Goal: Information Seeking & Learning: Learn about a topic

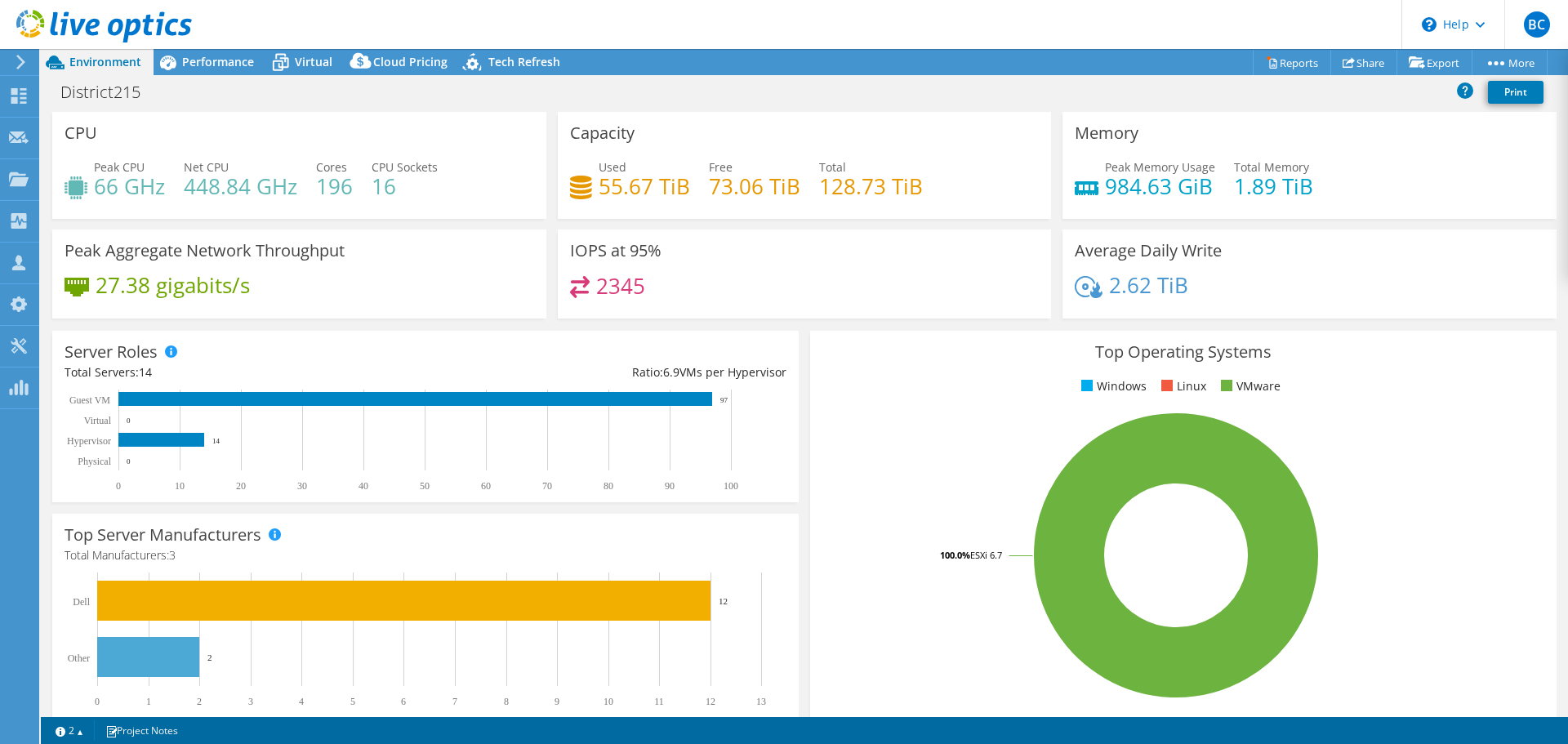
select select "USD"
click at [226, 62] on span "Performance" at bounding box center [218, 61] width 72 height 16
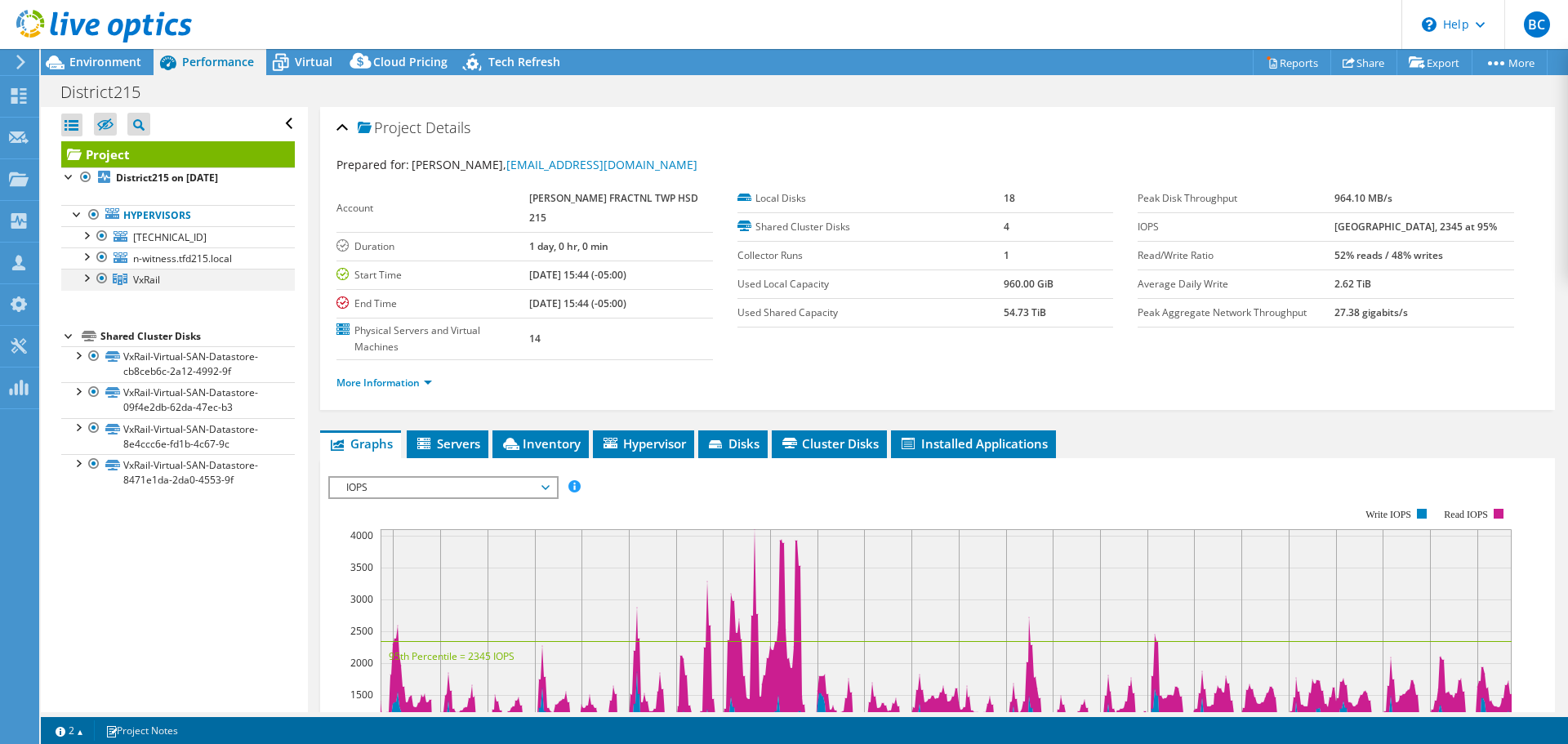
click at [84, 280] on div at bounding box center [86, 277] width 16 height 16
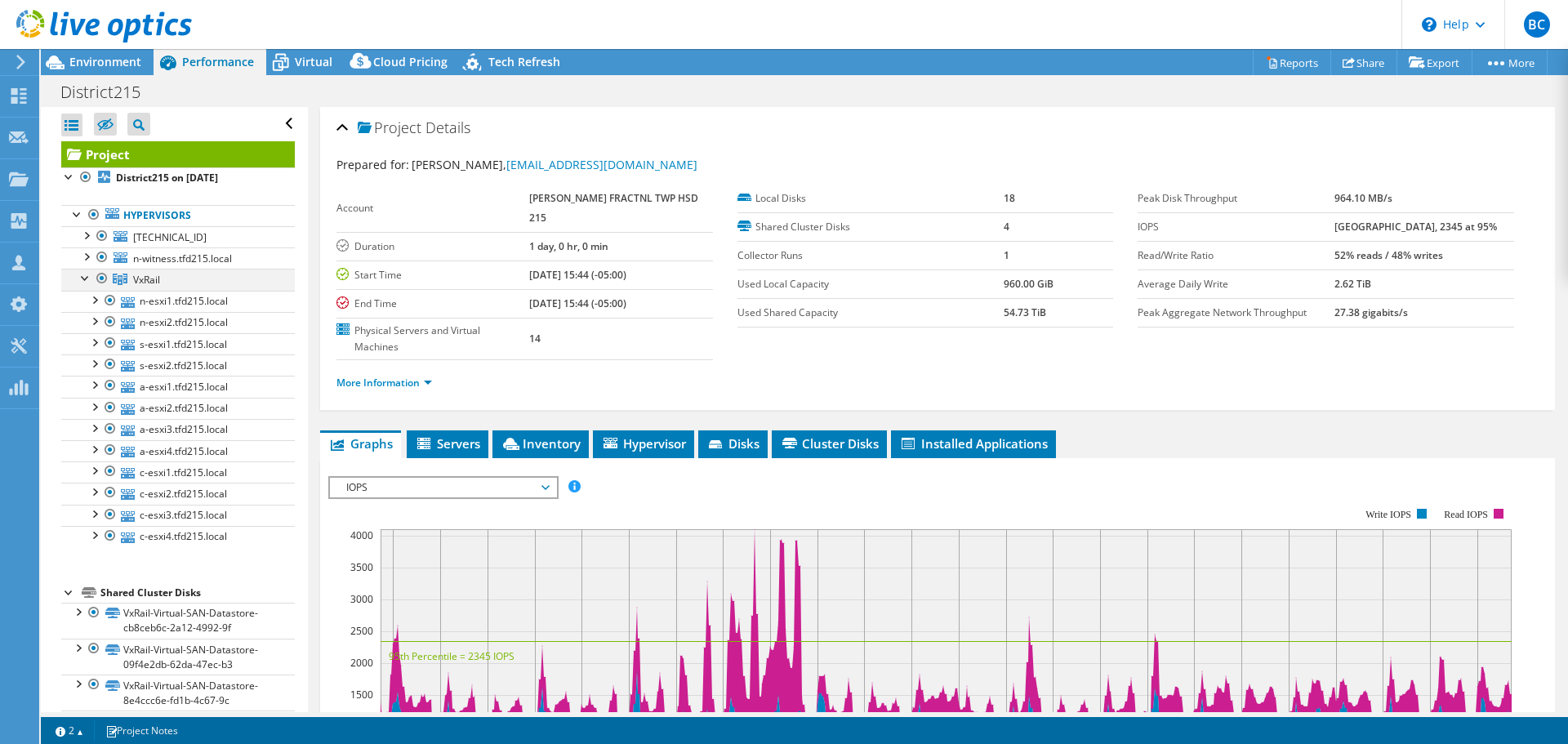
click at [84, 280] on div at bounding box center [86, 277] width 16 height 16
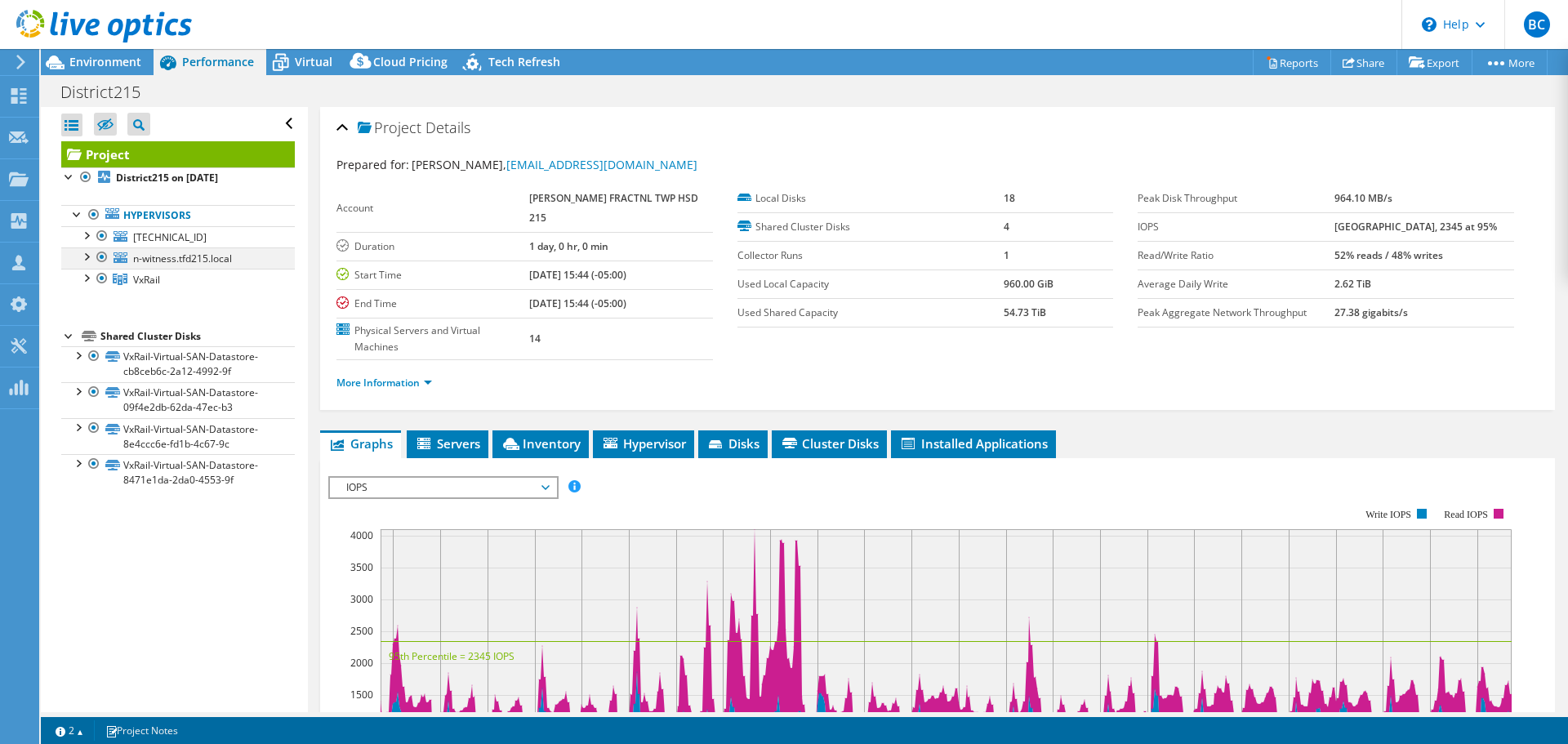
click at [85, 257] on div at bounding box center [86, 255] width 16 height 16
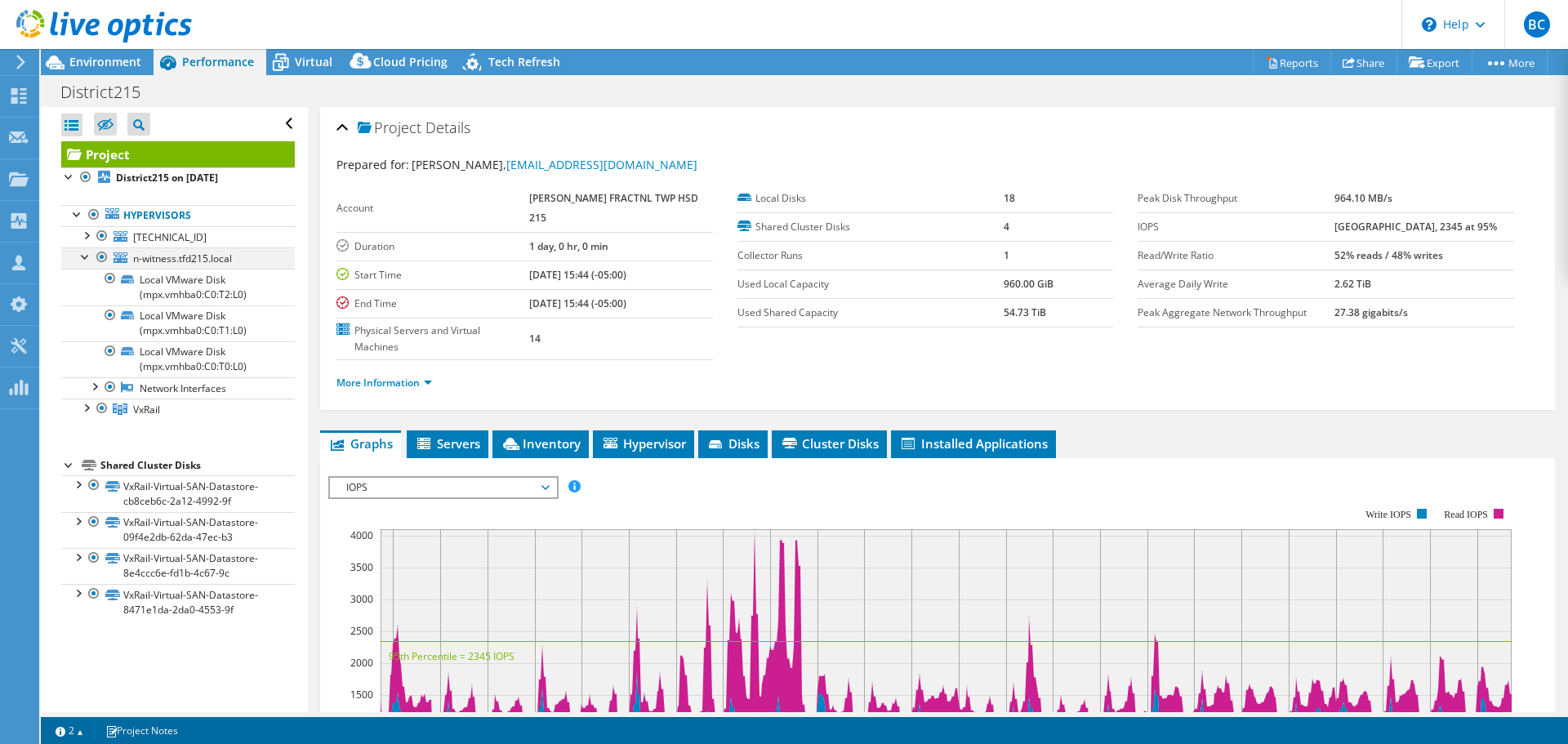
click at [85, 257] on div at bounding box center [86, 255] width 16 height 16
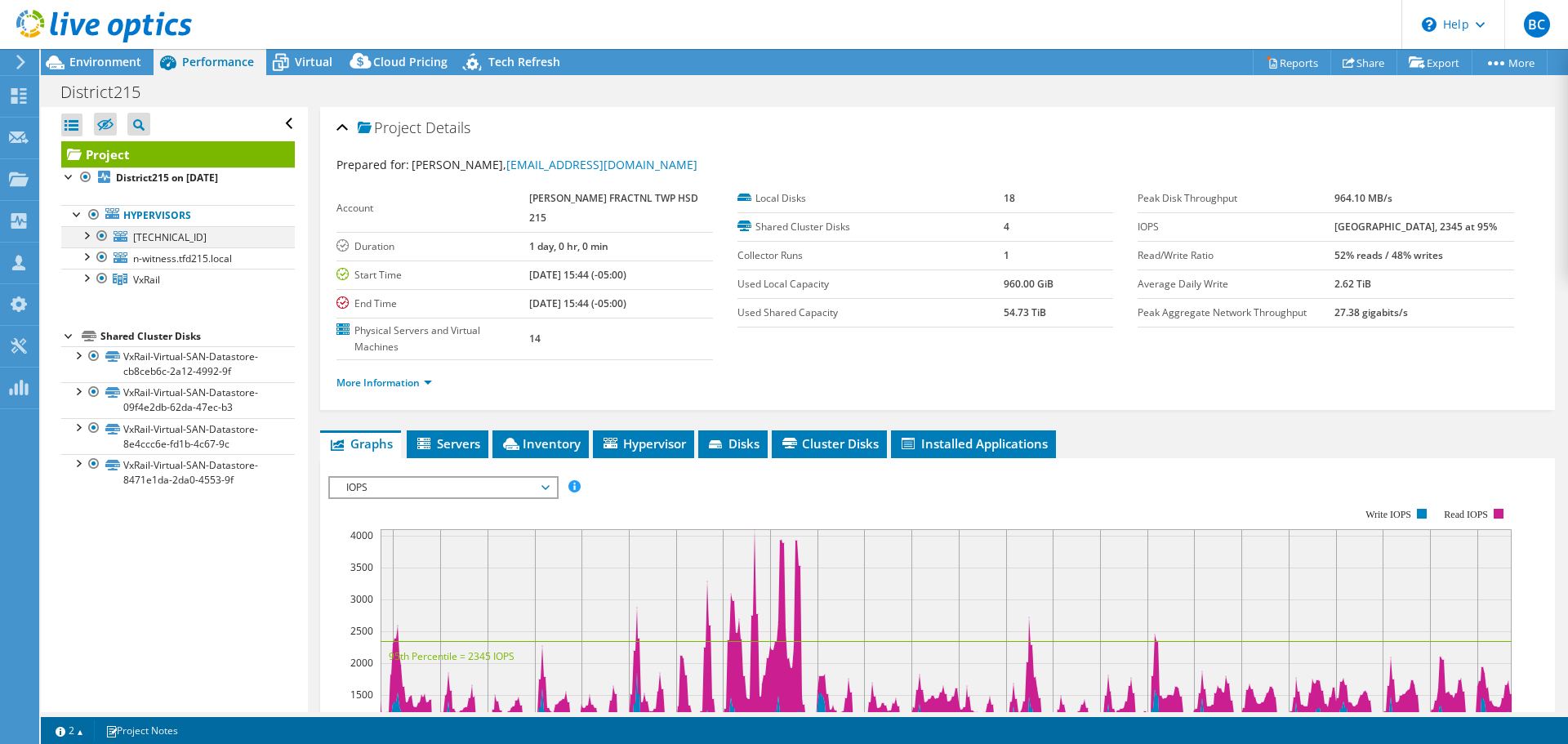
click at [85, 236] on div at bounding box center [86, 235] width 16 height 16
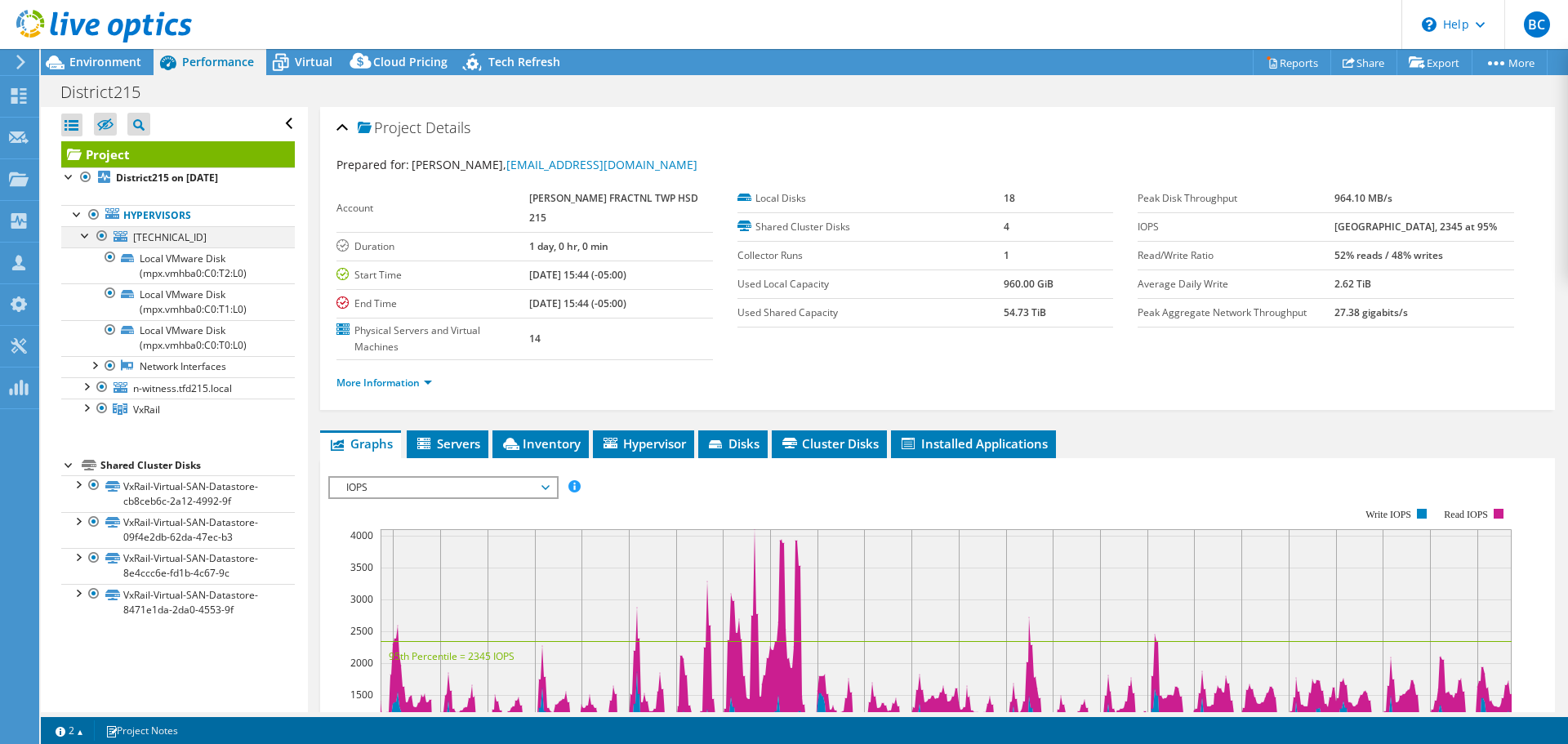
click at [85, 236] on div at bounding box center [86, 235] width 16 height 16
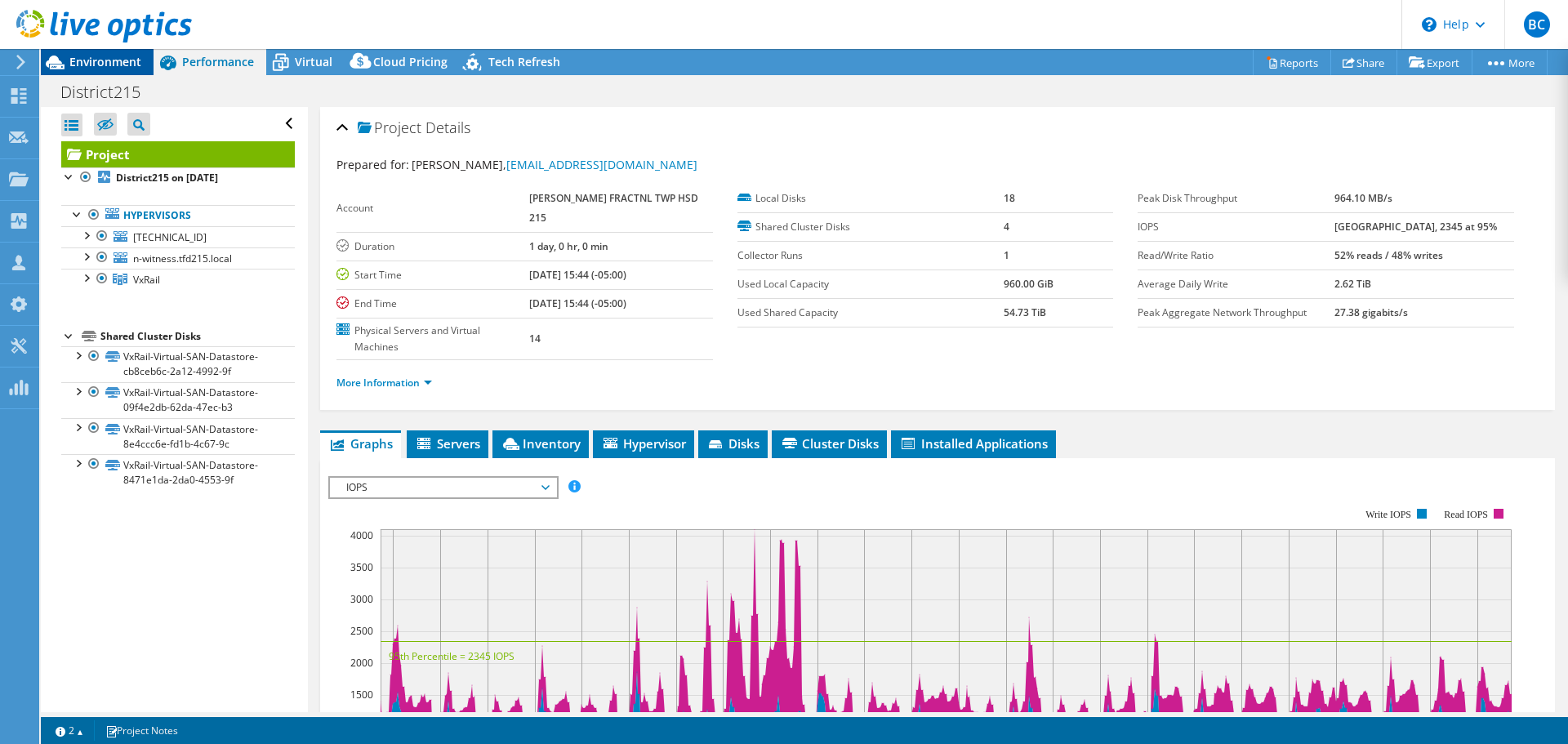
click at [117, 60] on span "Environment" at bounding box center [105, 61] width 72 height 16
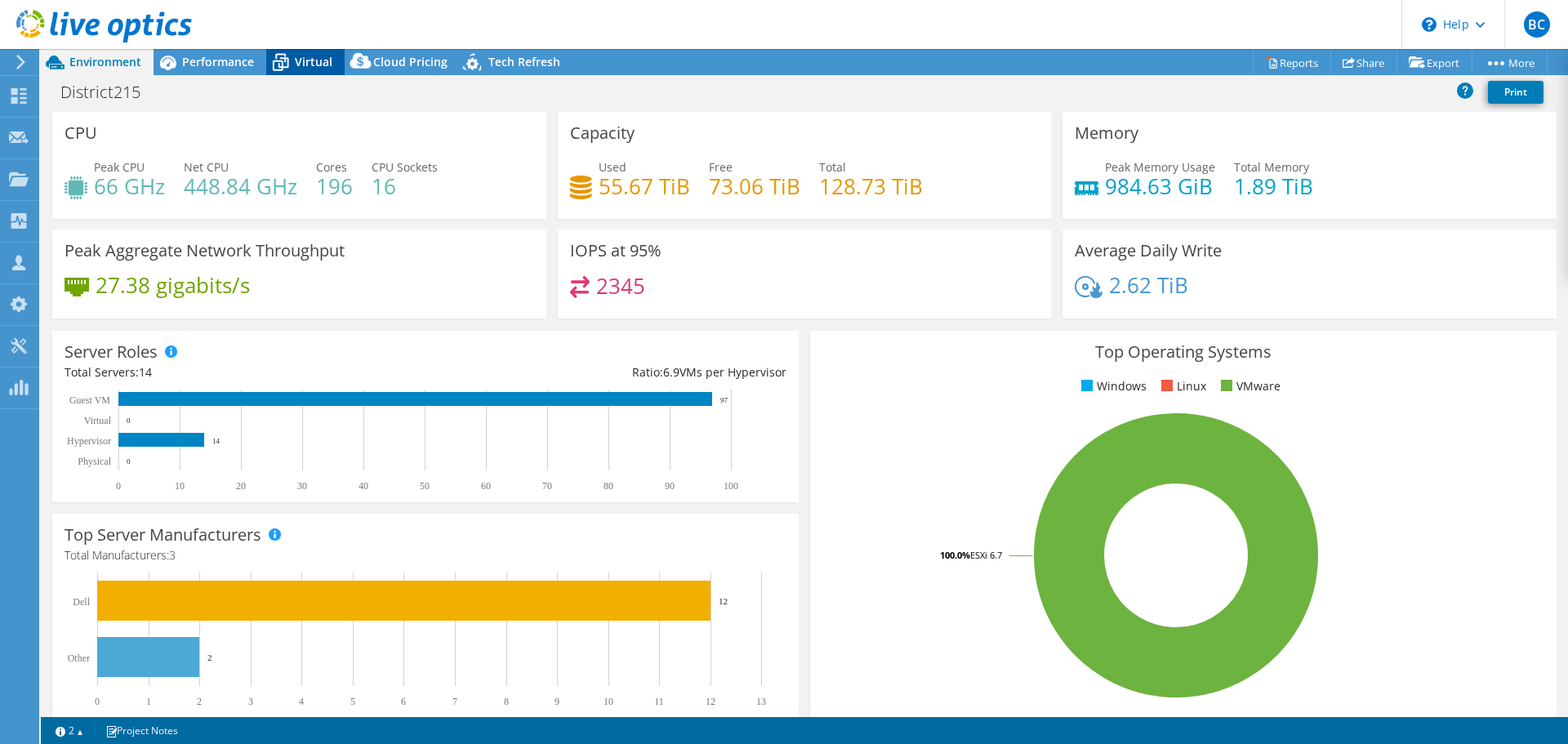
click at [308, 62] on span "Virtual" at bounding box center [314, 61] width 38 height 16
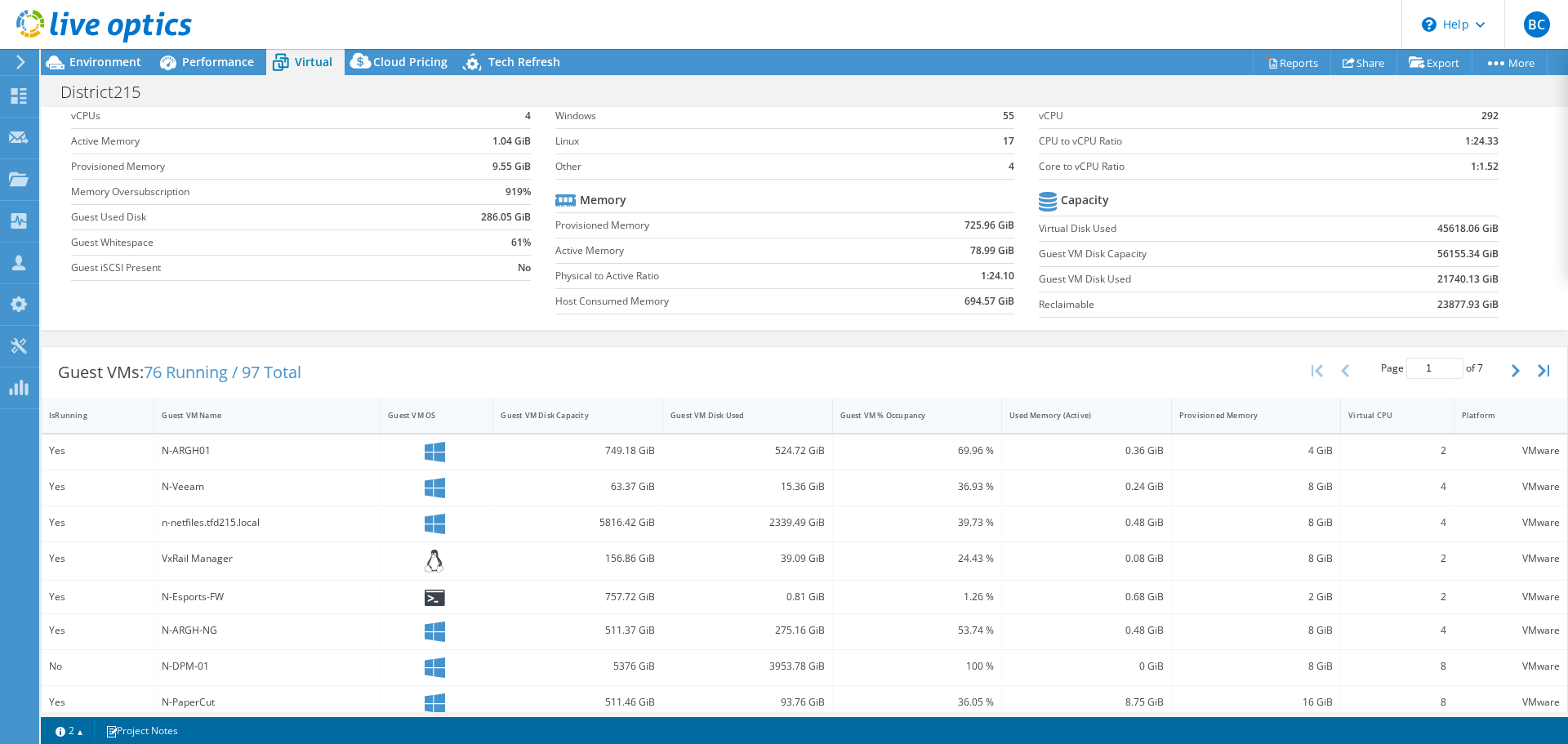
scroll to position [163, 0]
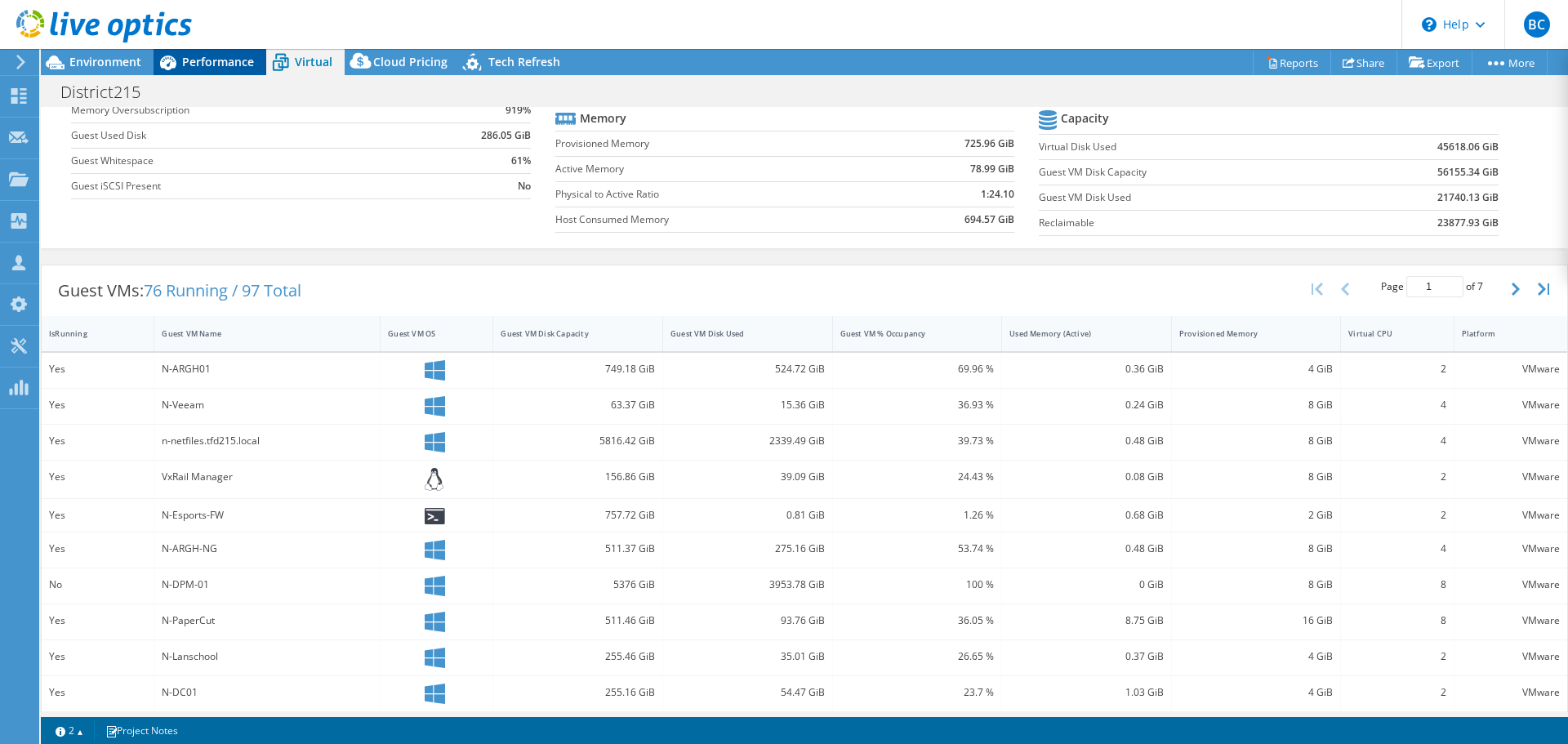
click at [228, 69] on div "Performance" at bounding box center [209, 62] width 113 height 26
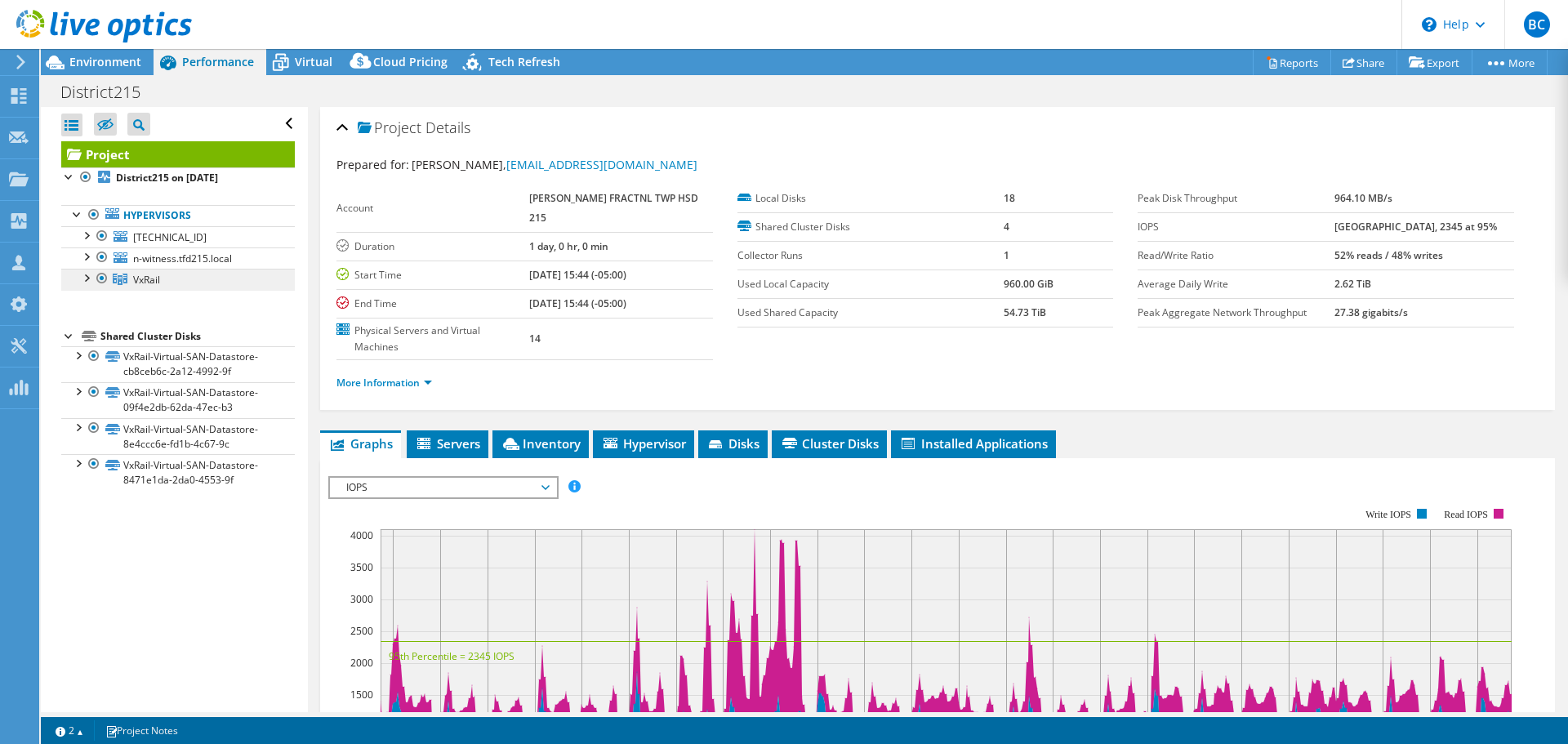
click at [171, 281] on link "VxRail" at bounding box center [178, 279] width 234 height 21
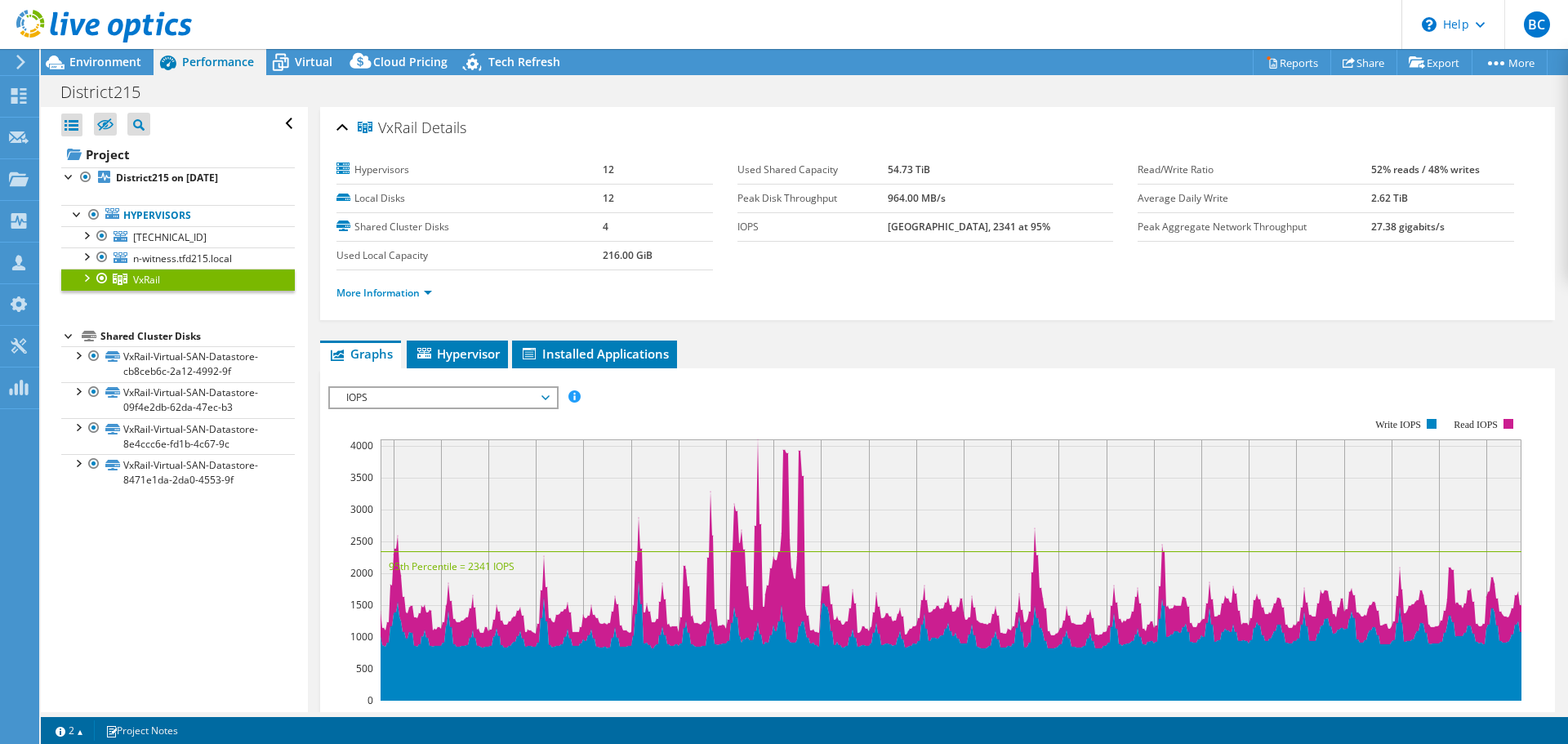
click at [87, 277] on div at bounding box center [86, 277] width 16 height 16
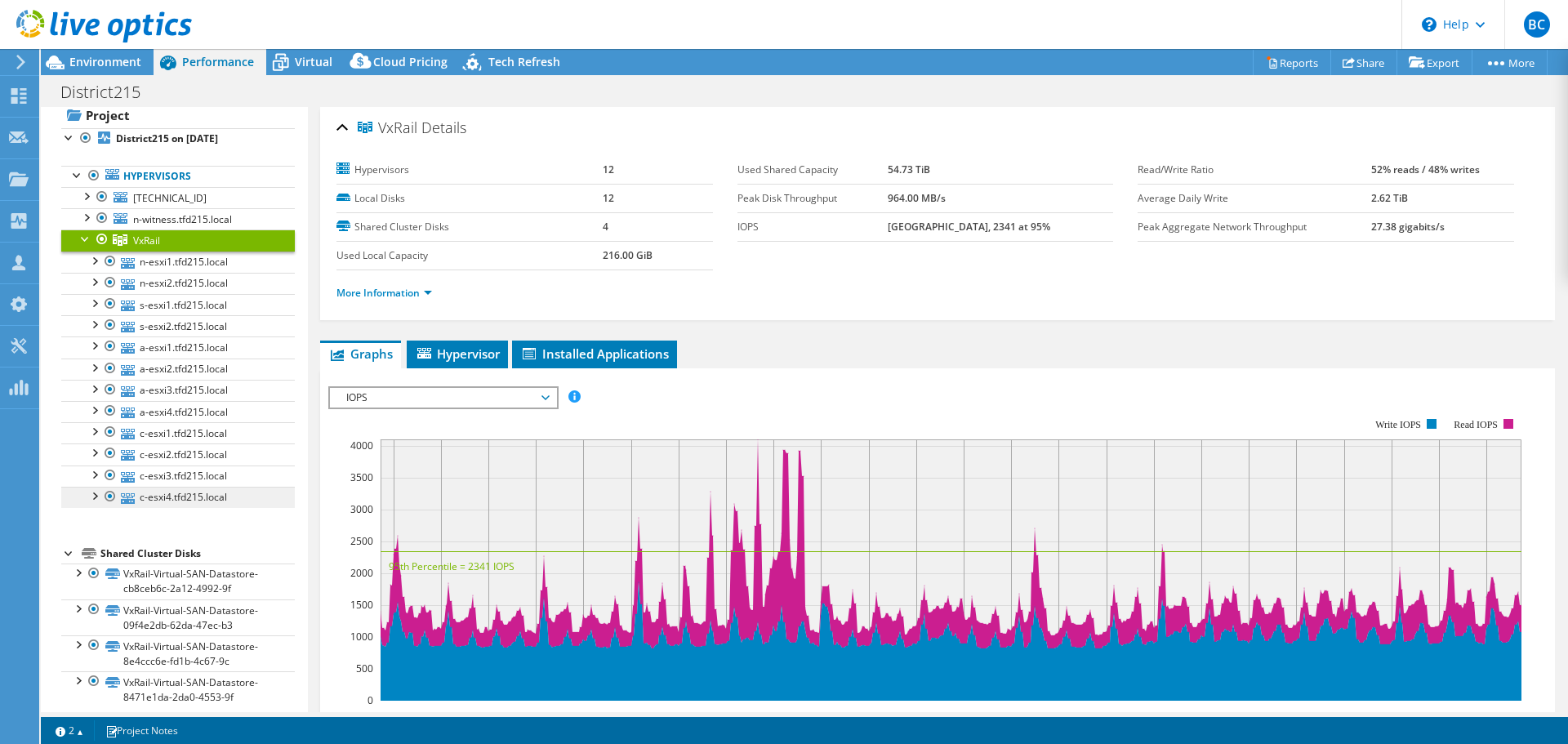
scroll to position [54, 0]
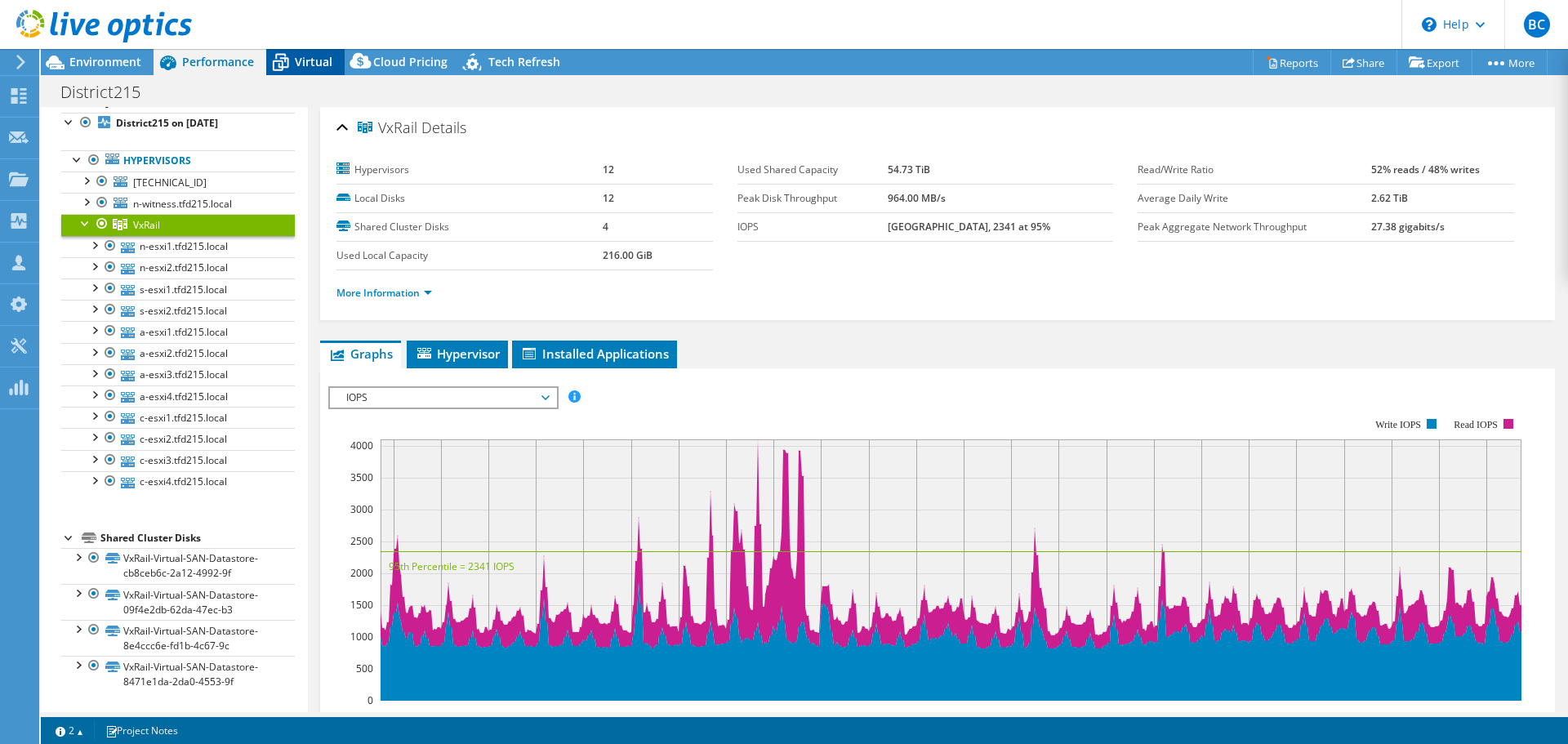
drag, startPoint x: 282, startPoint y: 63, endPoint x: 304, endPoint y: 66, distance: 22.2
click at [282, 63] on icon at bounding box center [281, 63] width 16 height 13
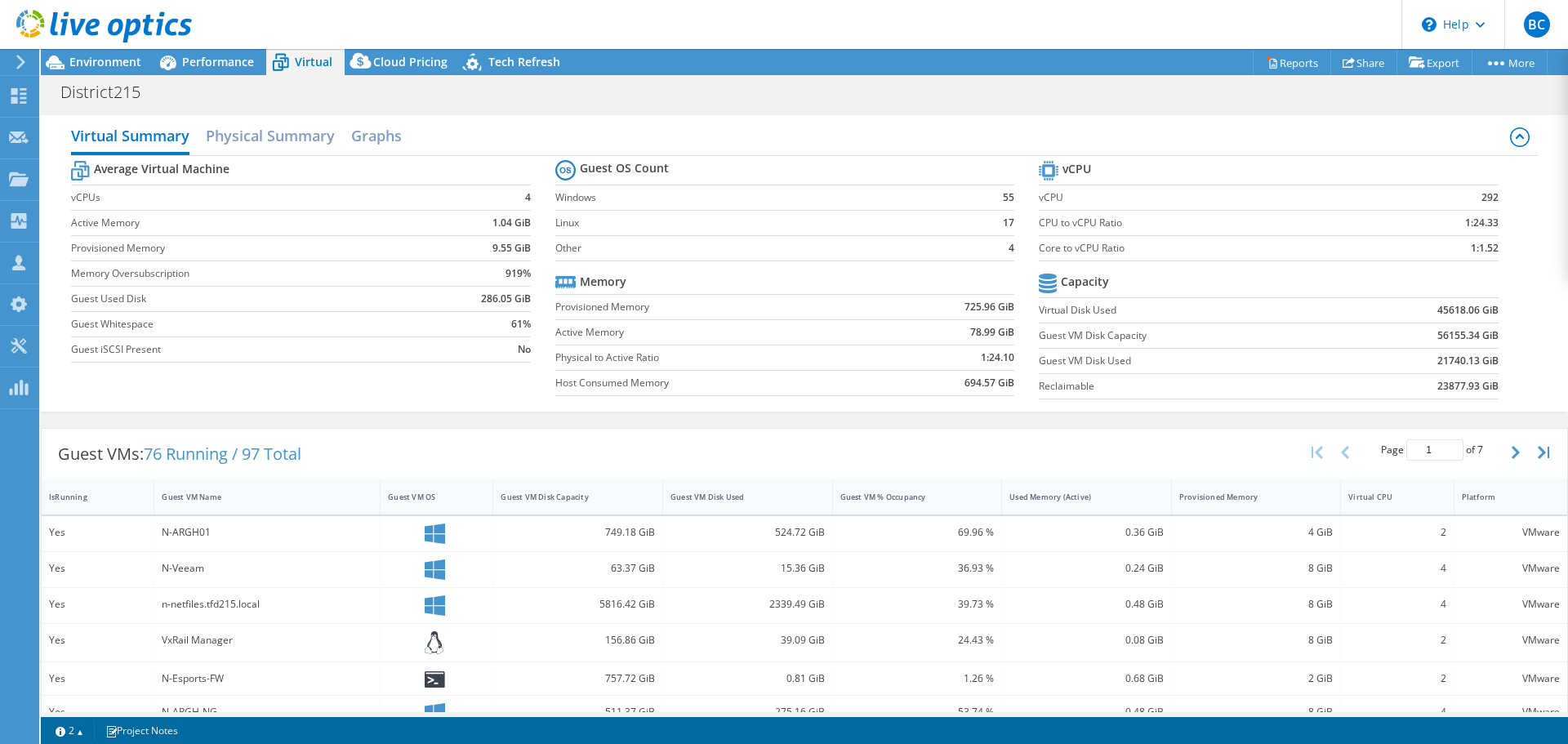
scroll to position [82, 0]
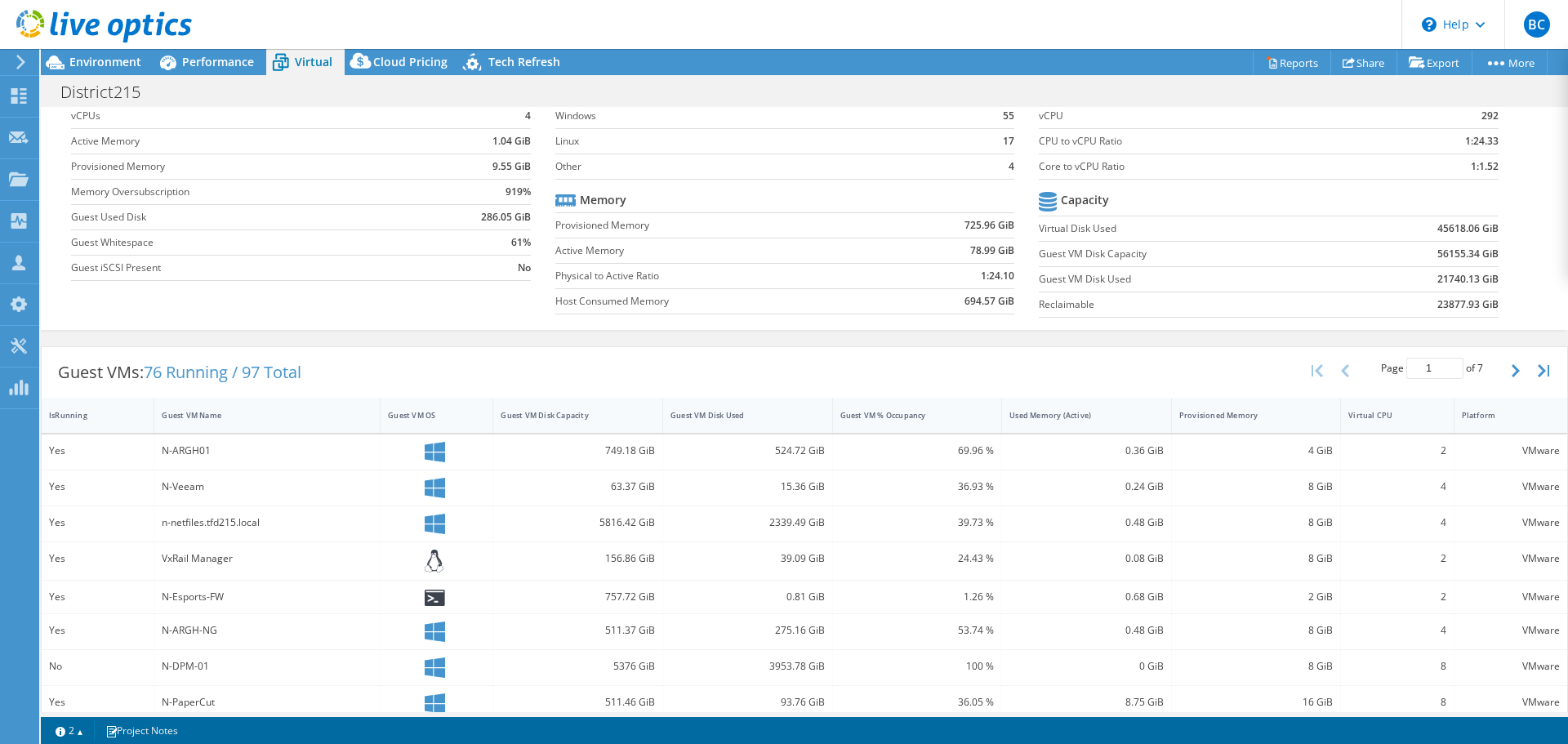
click at [185, 602] on div "N-Esports-FW" at bounding box center [267, 597] width 211 height 18
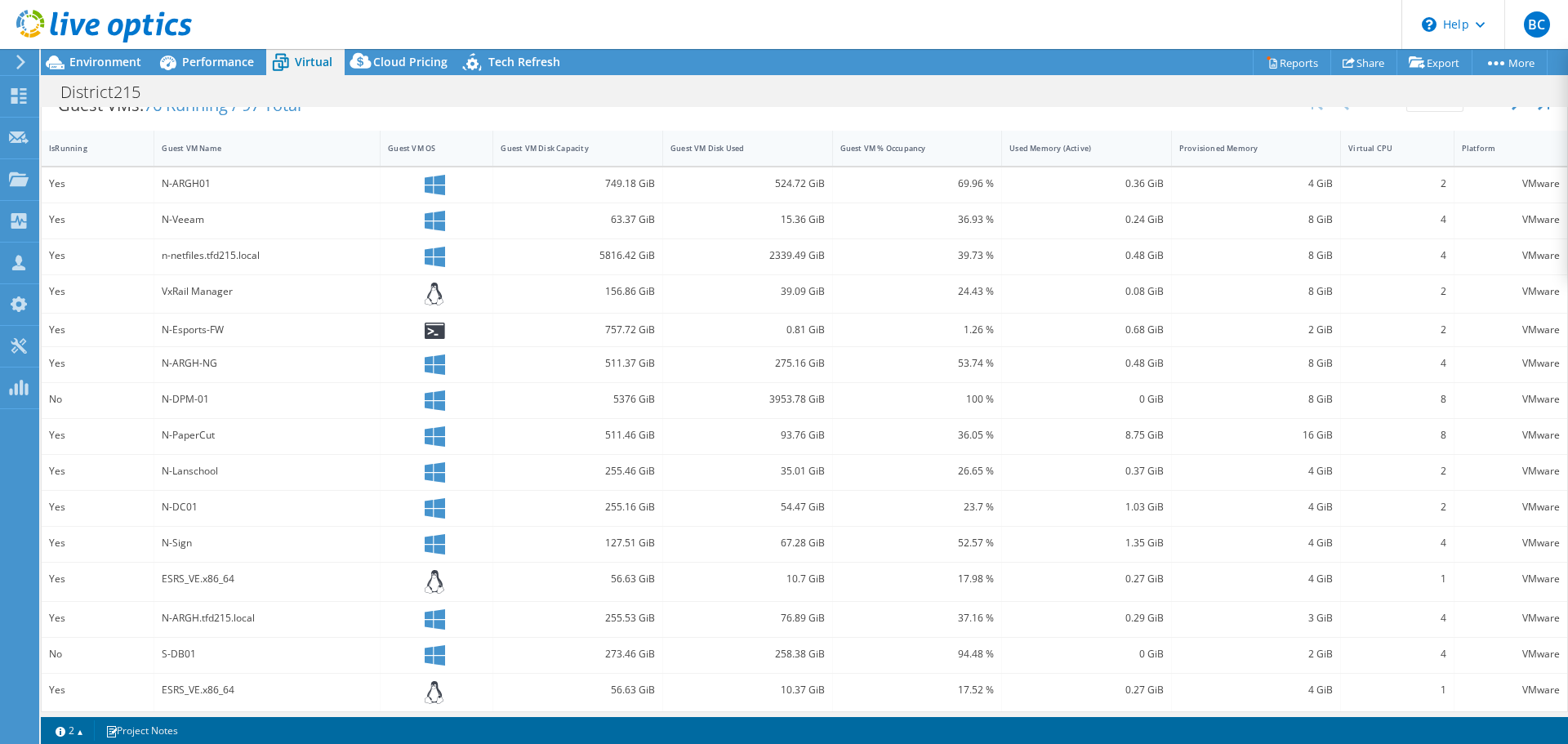
scroll to position [357, 0]
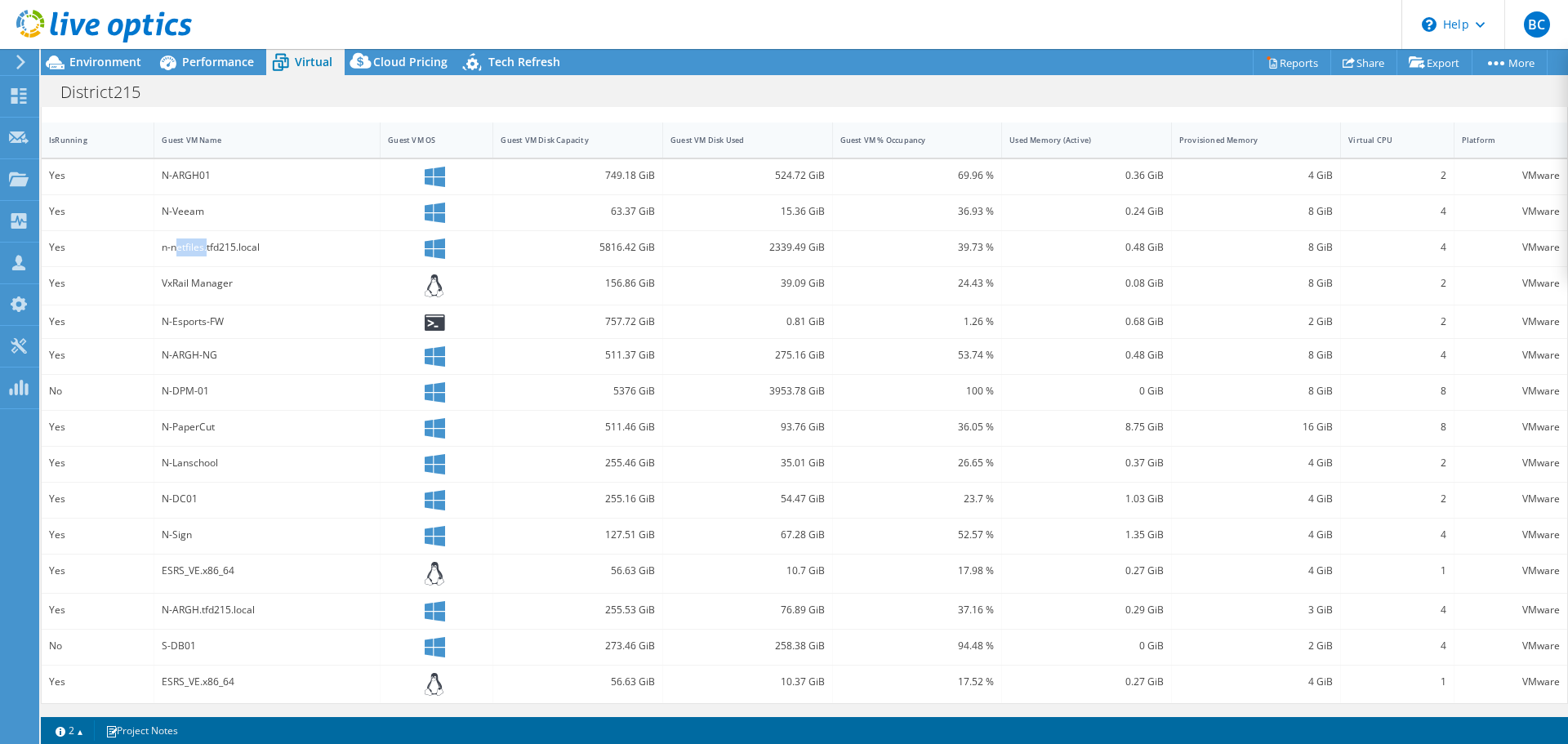
drag, startPoint x: 176, startPoint y: 243, endPoint x: 208, endPoint y: 246, distance: 32.1
click at [208, 246] on div "n-netfiles.tfd215.local" at bounding box center [267, 247] width 211 height 18
click at [214, 63] on span "Performance" at bounding box center [218, 61] width 72 height 16
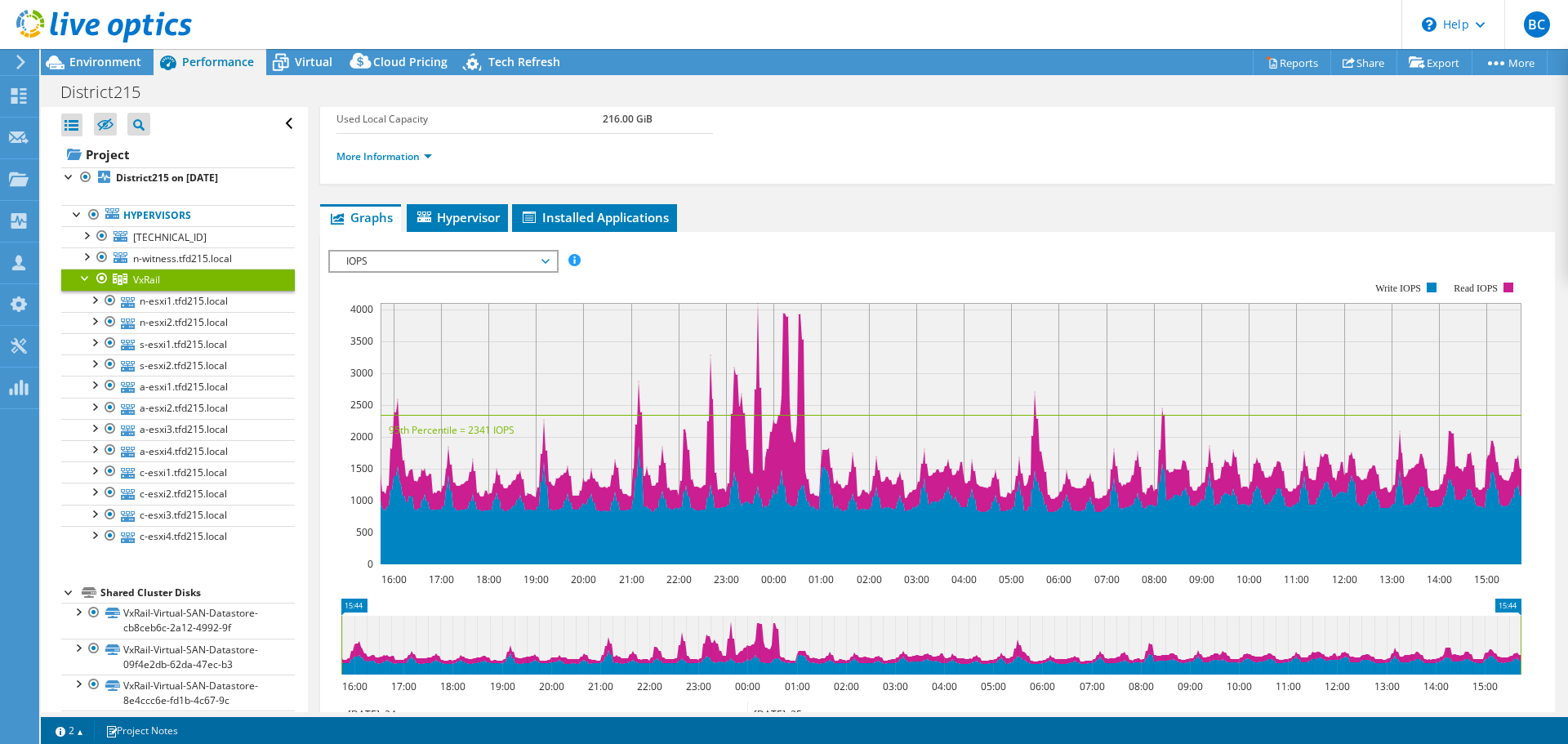
scroll to position [0, 0]
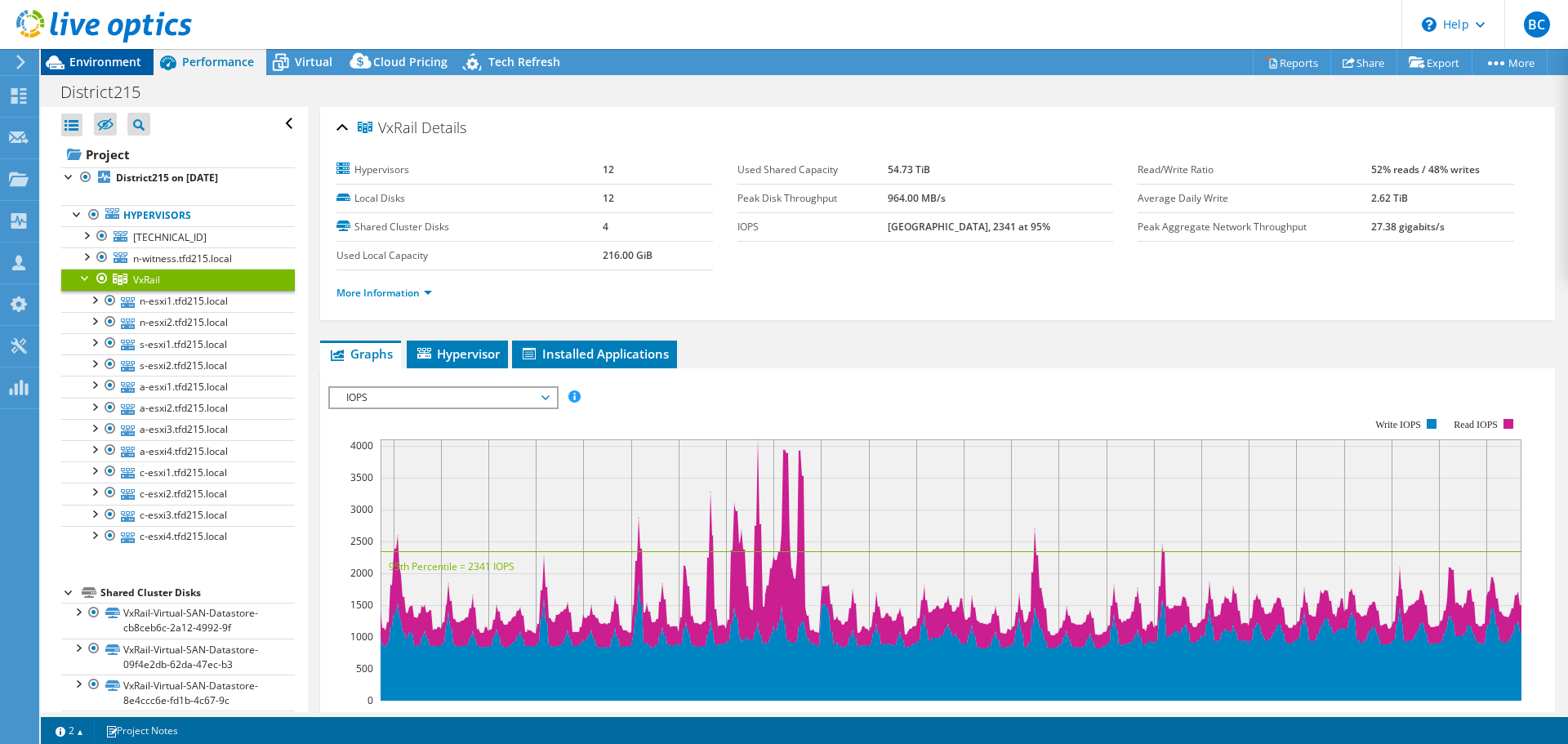
click at [116, 73] on div "Environment" at bounding box center [97, 62] width 113 height 26
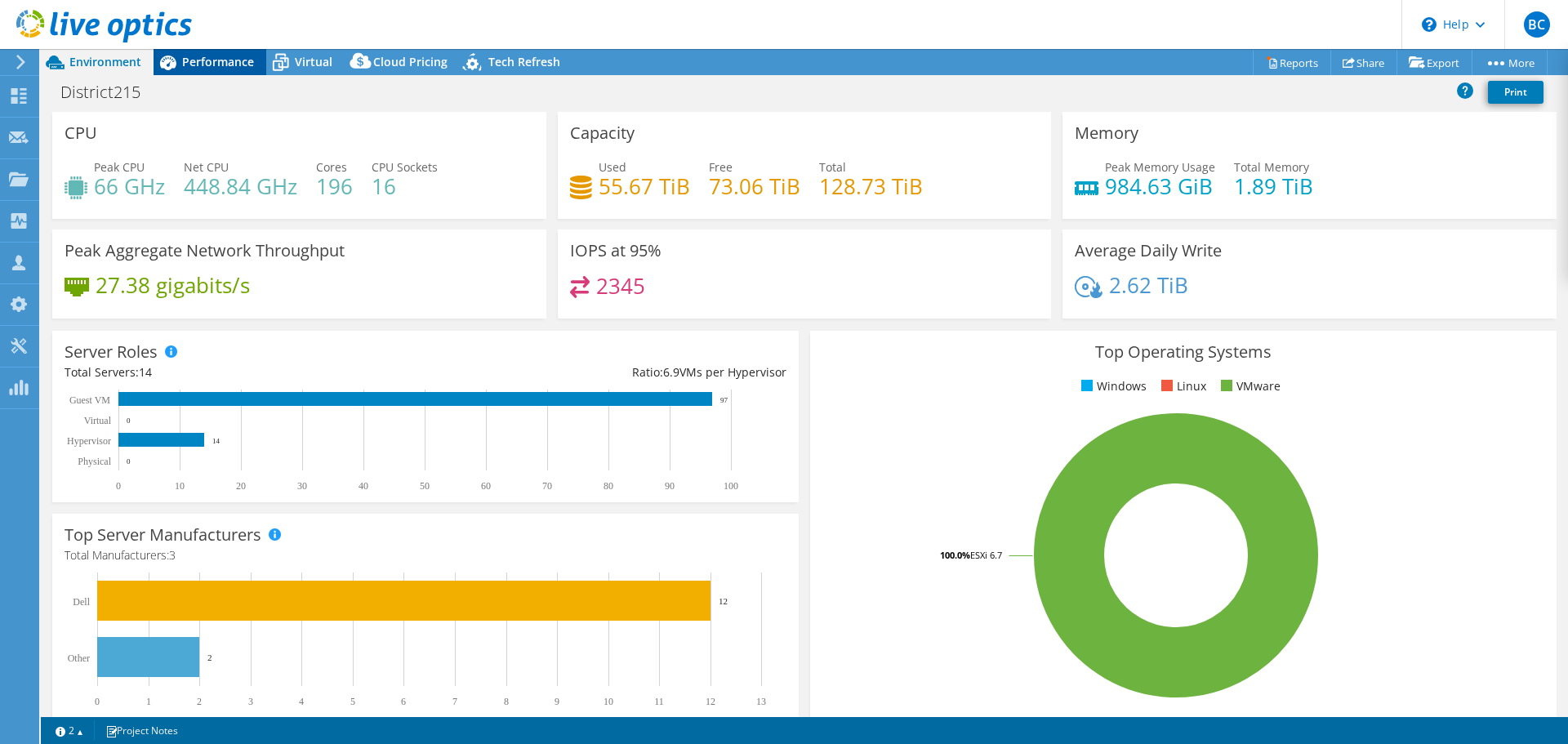
click at [179, 62] on icon at bounding box center [167, 62] width 29 height 29
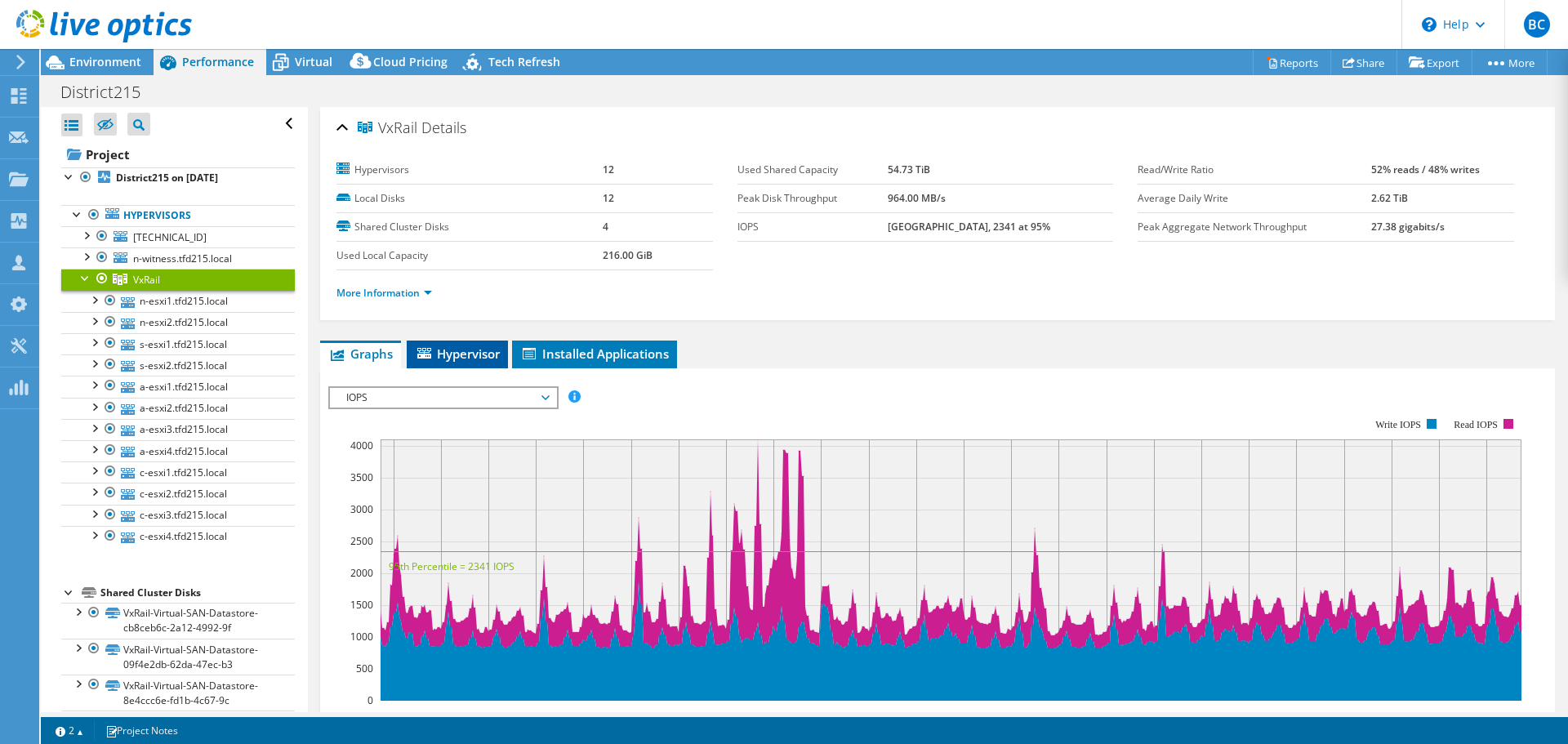
click at [474, 357] on span "Hypervisor" at bounding box center [457, 353] width 85 height 16
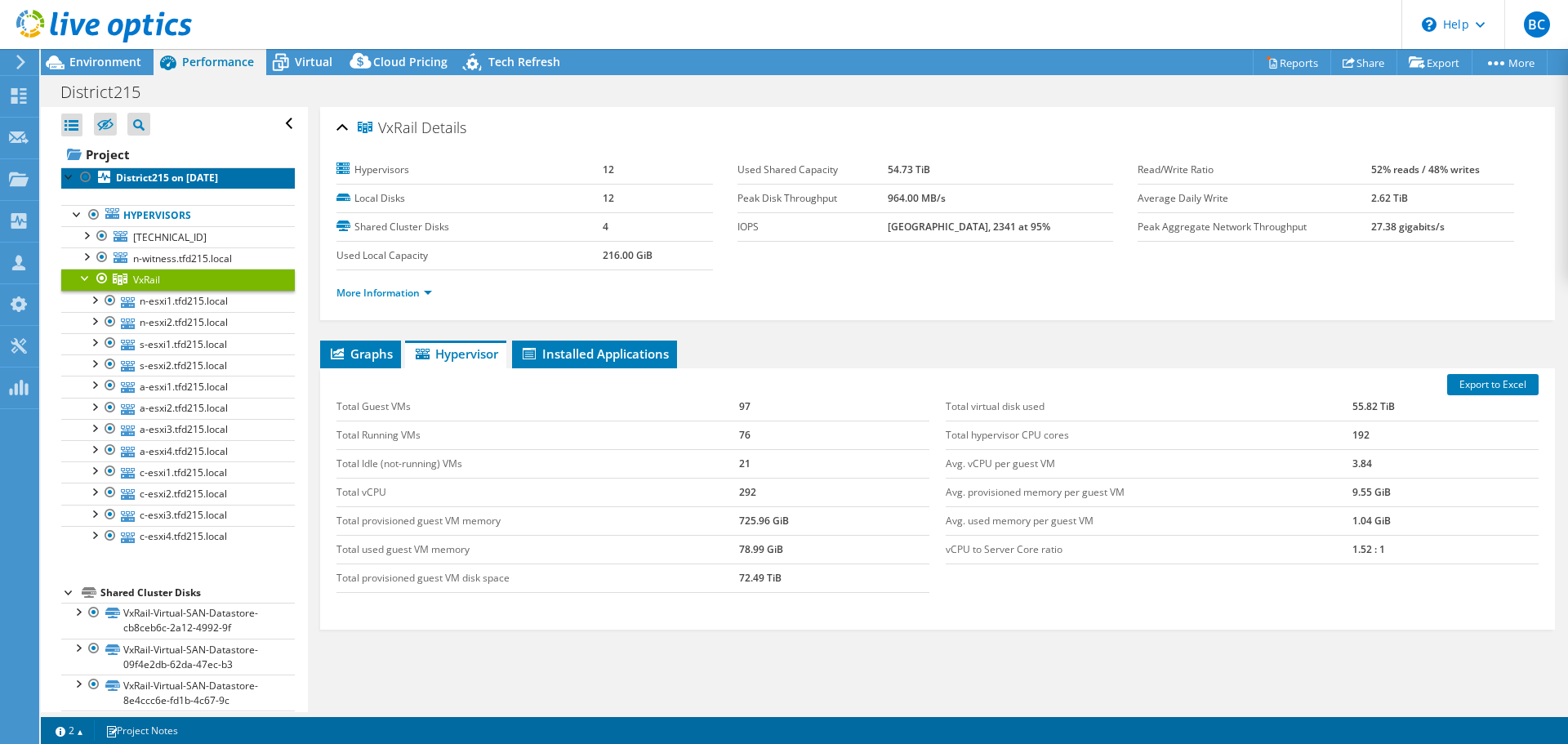
click at [128, 180] on b "District215 on [DATE]" at bounding box center [167, 177] width 102 height 14
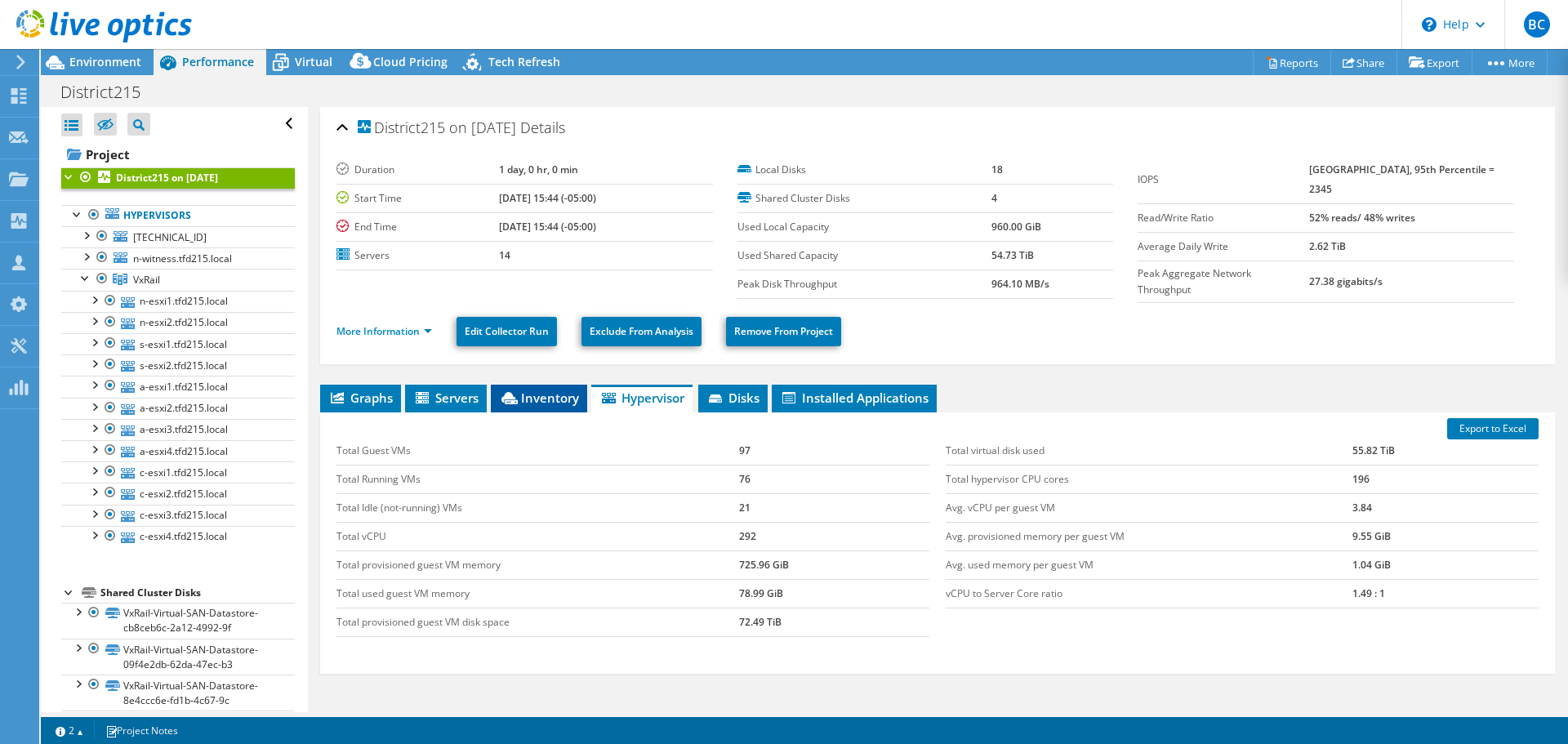
click at [533, 395] on span "Inventory" at bounding box center [539, 398] width 80 height 16
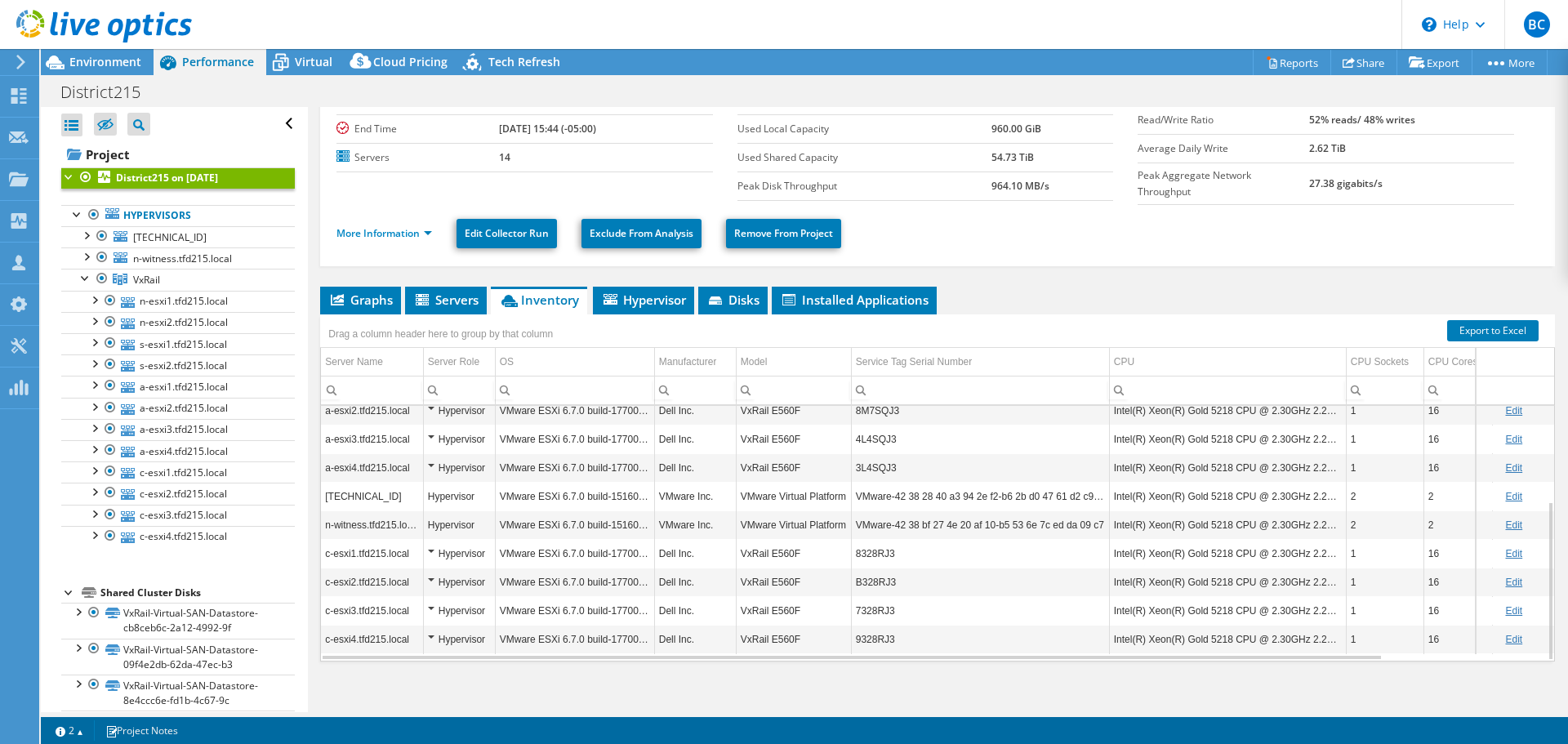
scroll to position [105, 0]
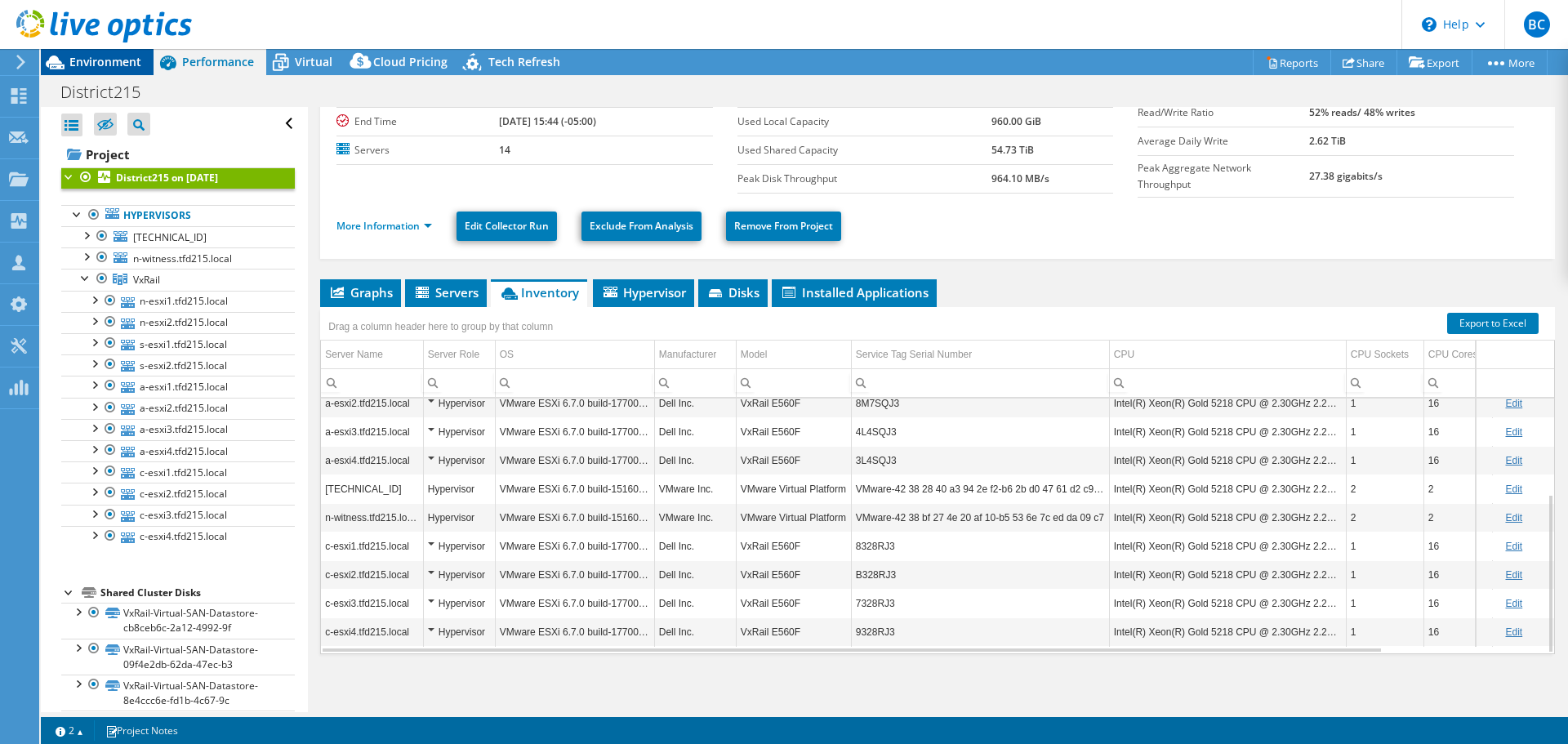
click at [91, 63] on span "Environment" at bounding box center [105, 61] width 72 height 16
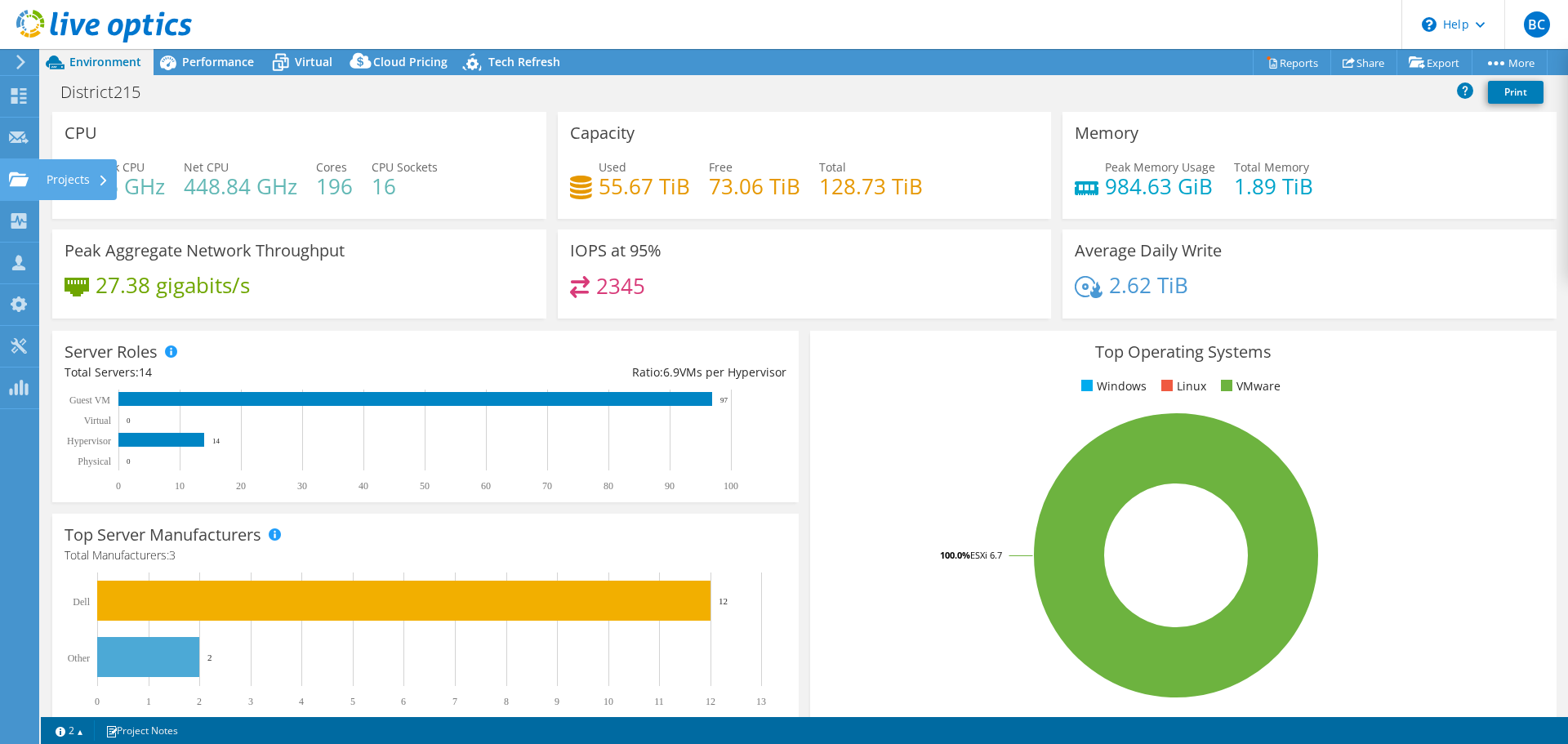
click at [16, 185] on use at bounding box center [19, 178] width 20 height 14
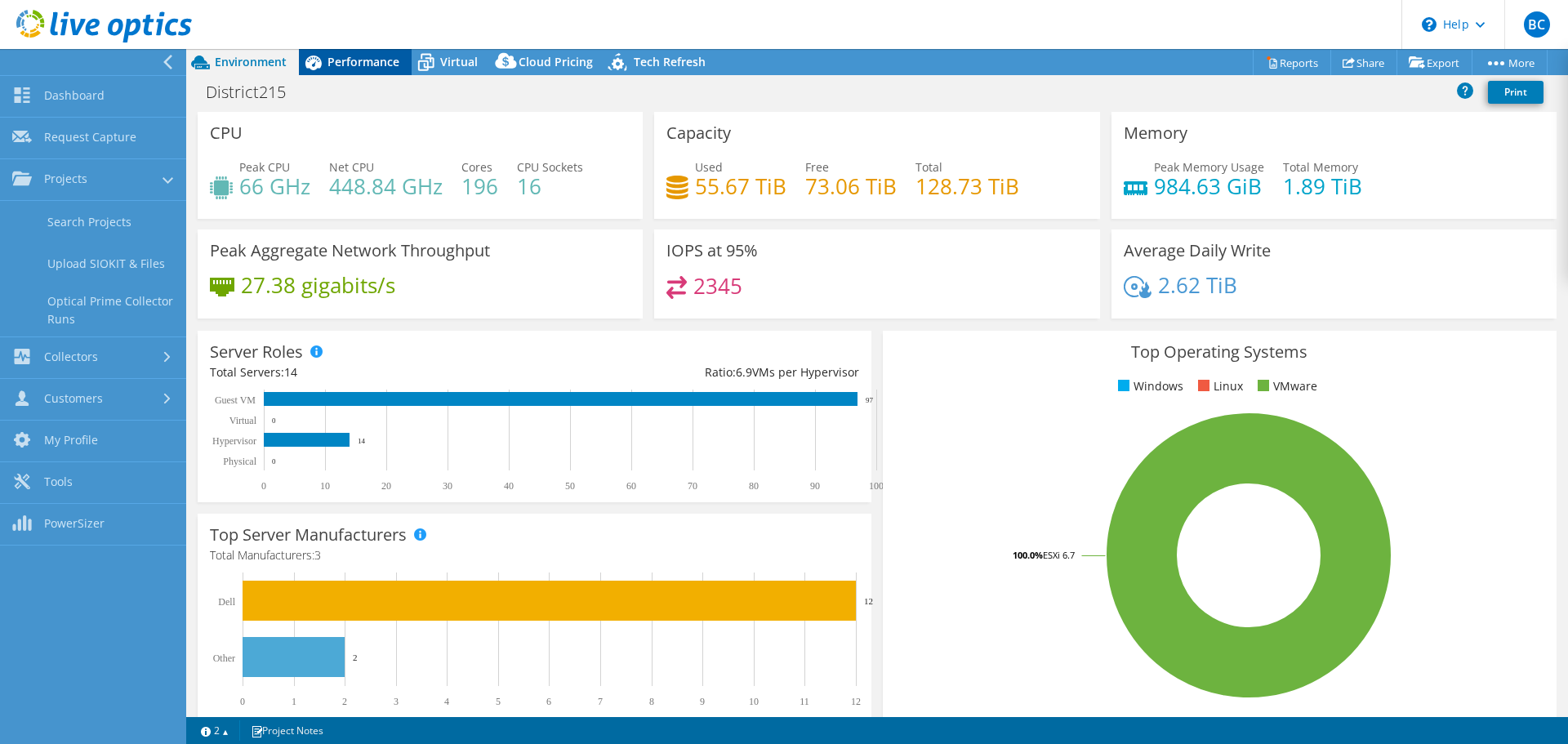
click at [363, 67] on span "Performance" at bounding box center [363, 61] width 72 height 16
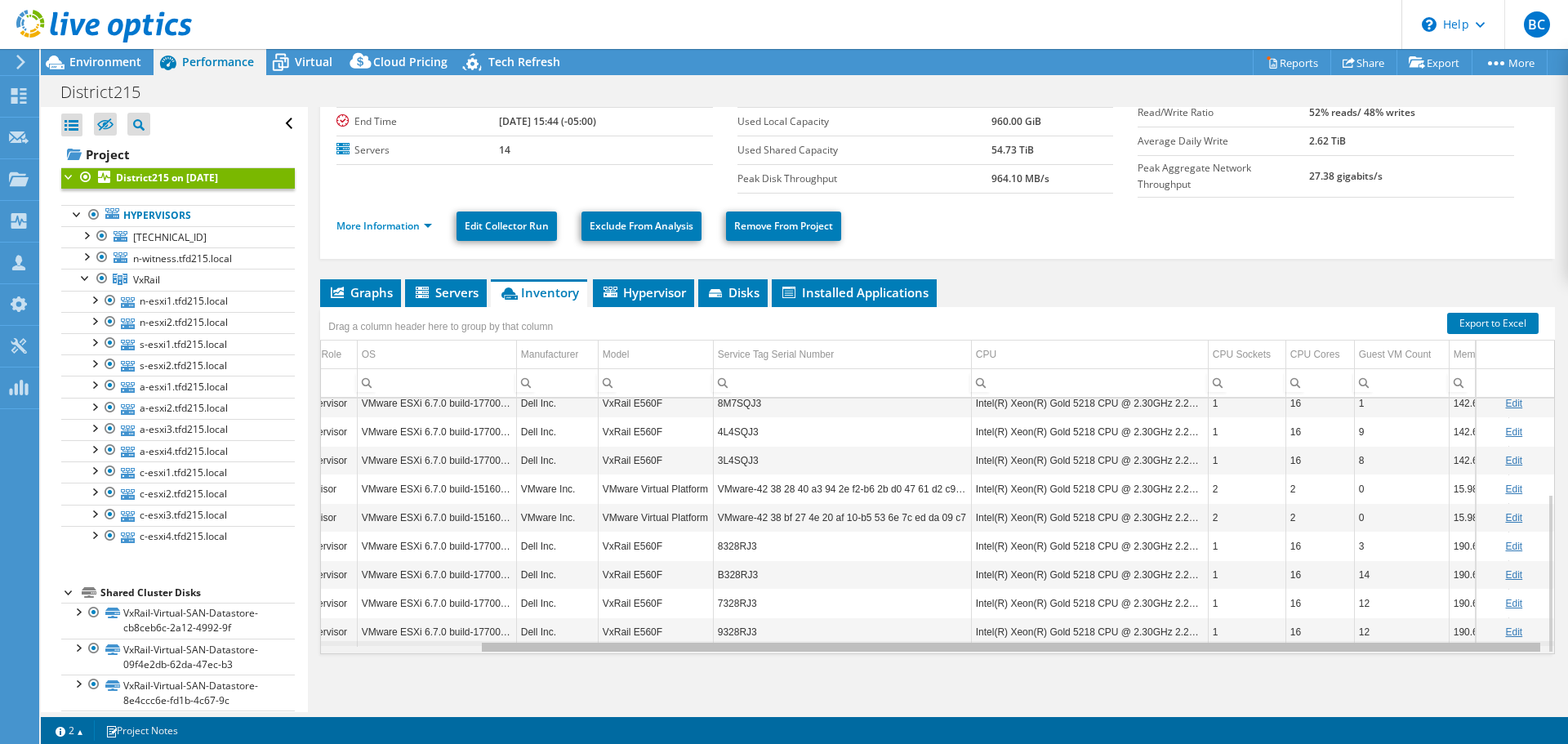
scroll to position [0, 183]
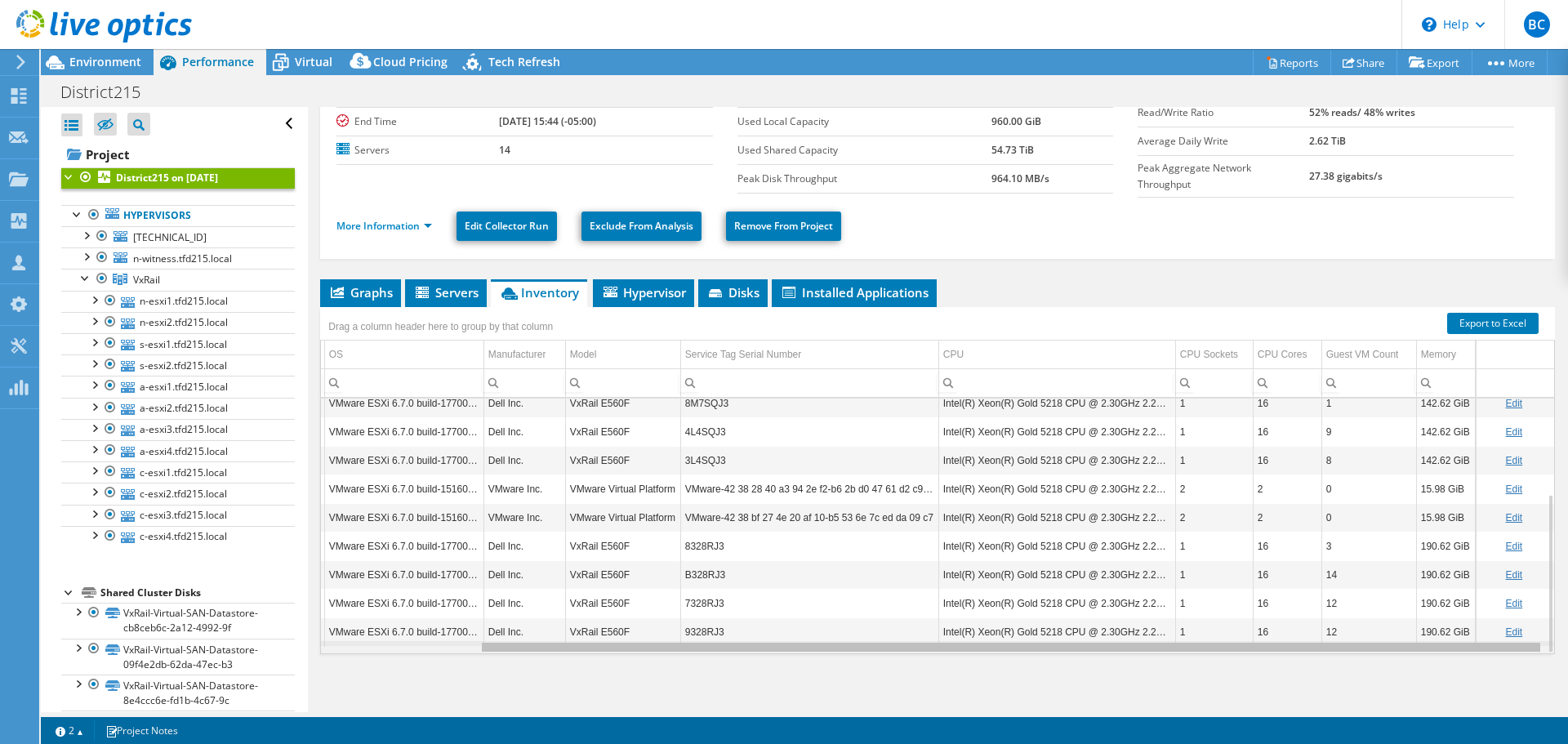
drag, startPoint x: 1116, startPoint y: 644, endPoint x: 1475, endPoint y: 642, distance: 359.0
click at [1475, 642] on body "BC Partner Team Member [PERSON_NAME] [PERSON_NAME][EMAIL_ADDRESS][PERSON_NAME][…" at bounding box center [784, 372] width 1568 height 744
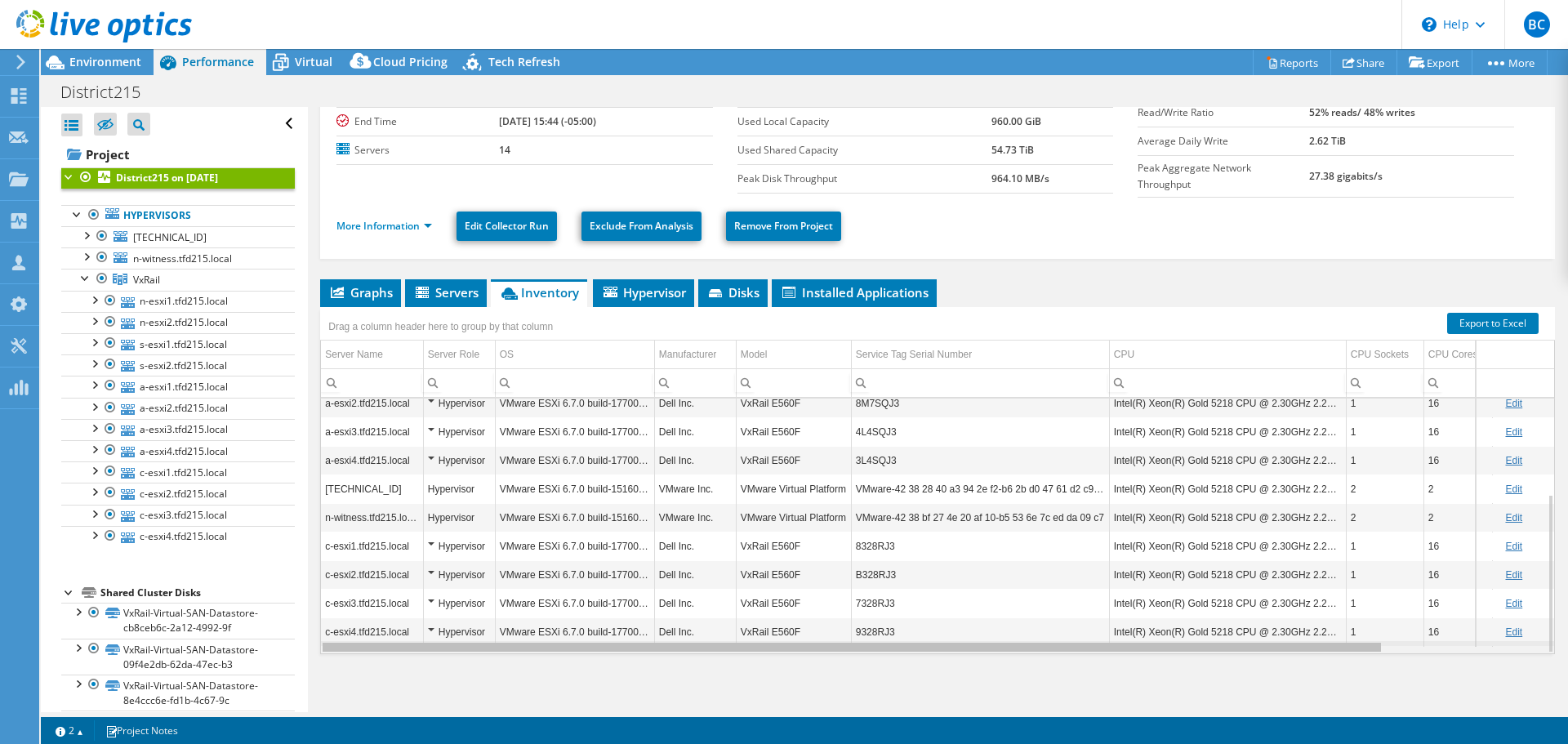
drag, startPoint x: 1353, startPoint y: 643, endPoint x: 1094, endPoint y: 642, distance: 259.0
click at [1094, 642] on body "BC Partner Team Member [PERSON_NAME] [PERSON_NAME][EMAIL_ADDRESS][PERSON_NAME][…" at bounding box center [784, 372] width 1568 height 744
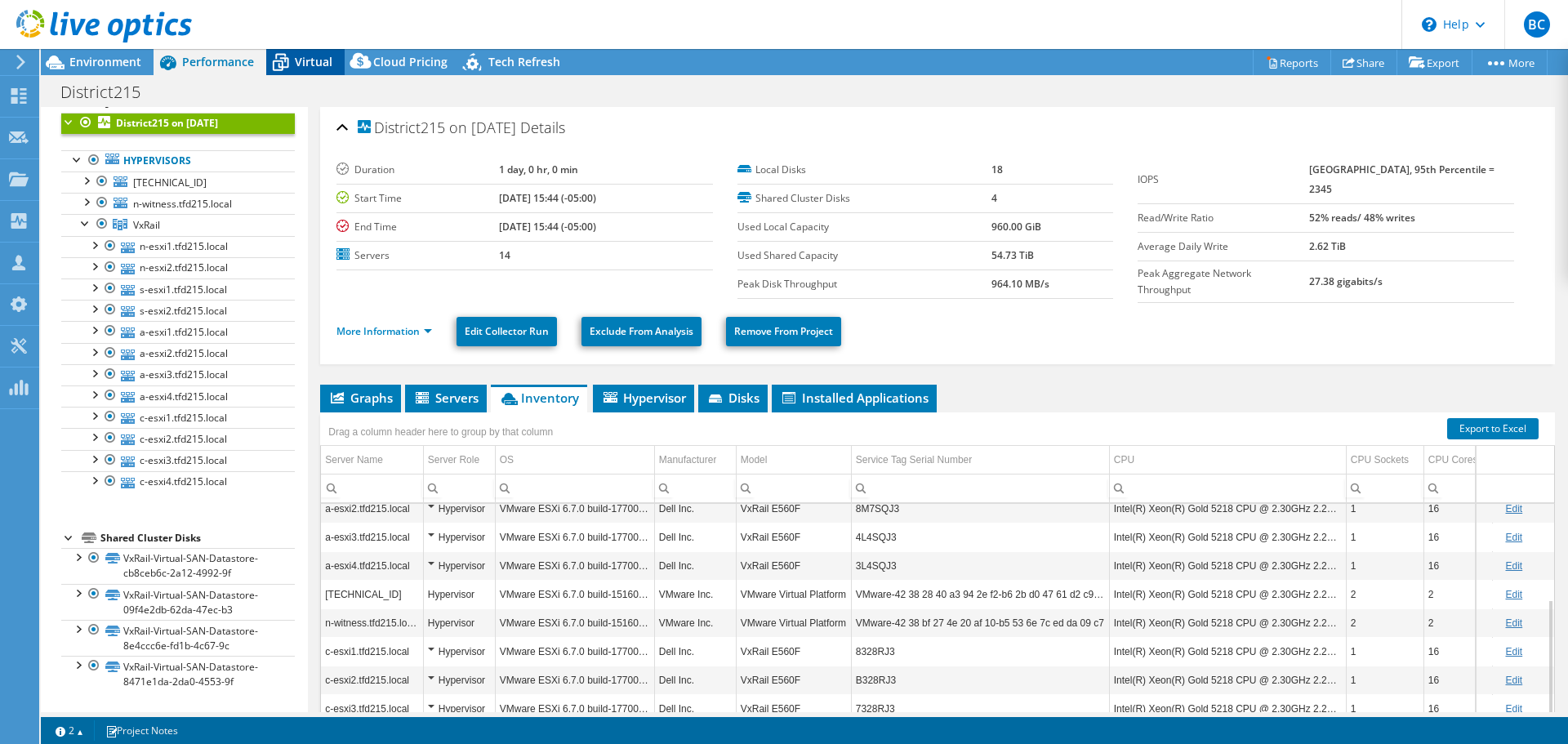
click at [307, 62] on span "Virtual" at bounding box center [314, 61] width 38 height 16
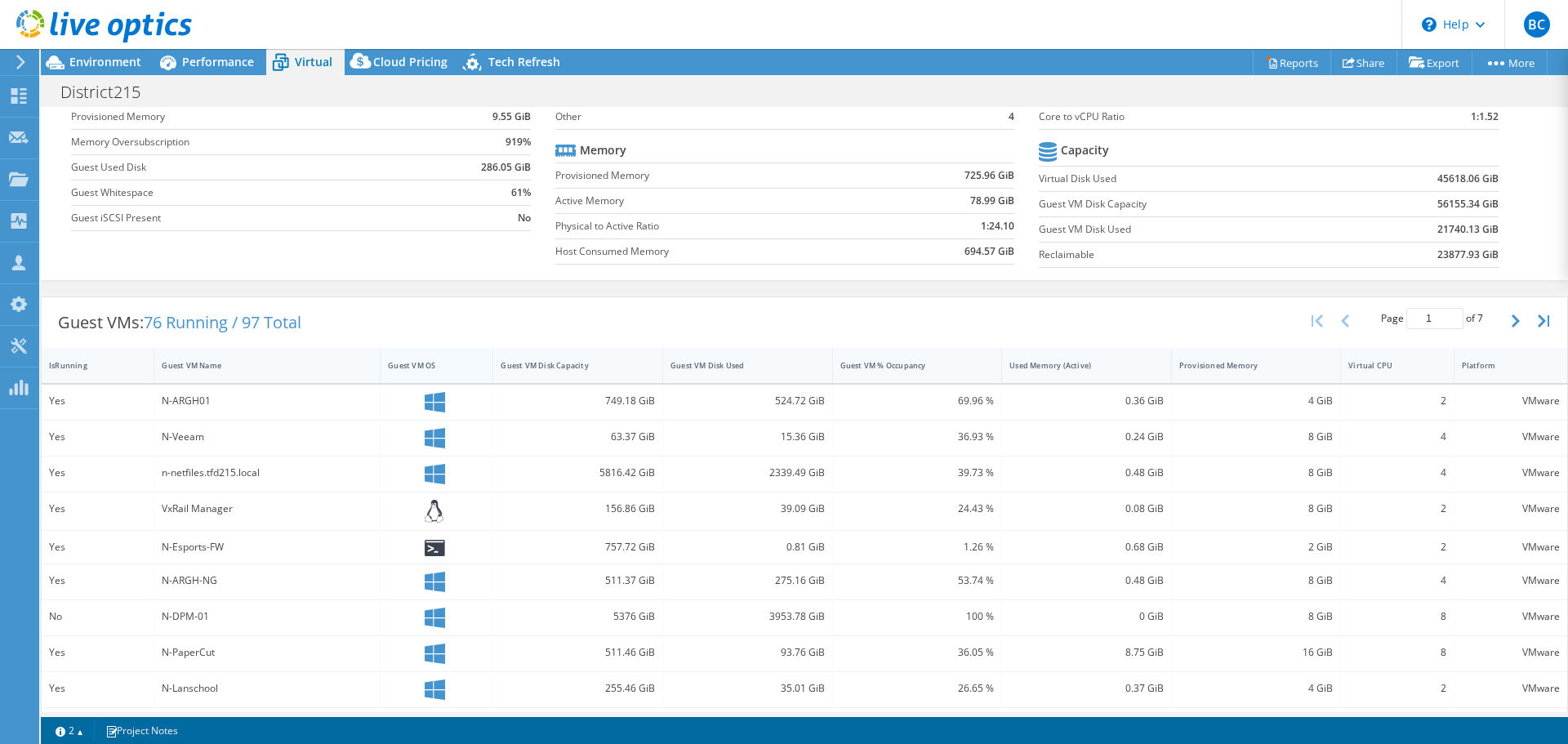
scroll to position [163, 0]
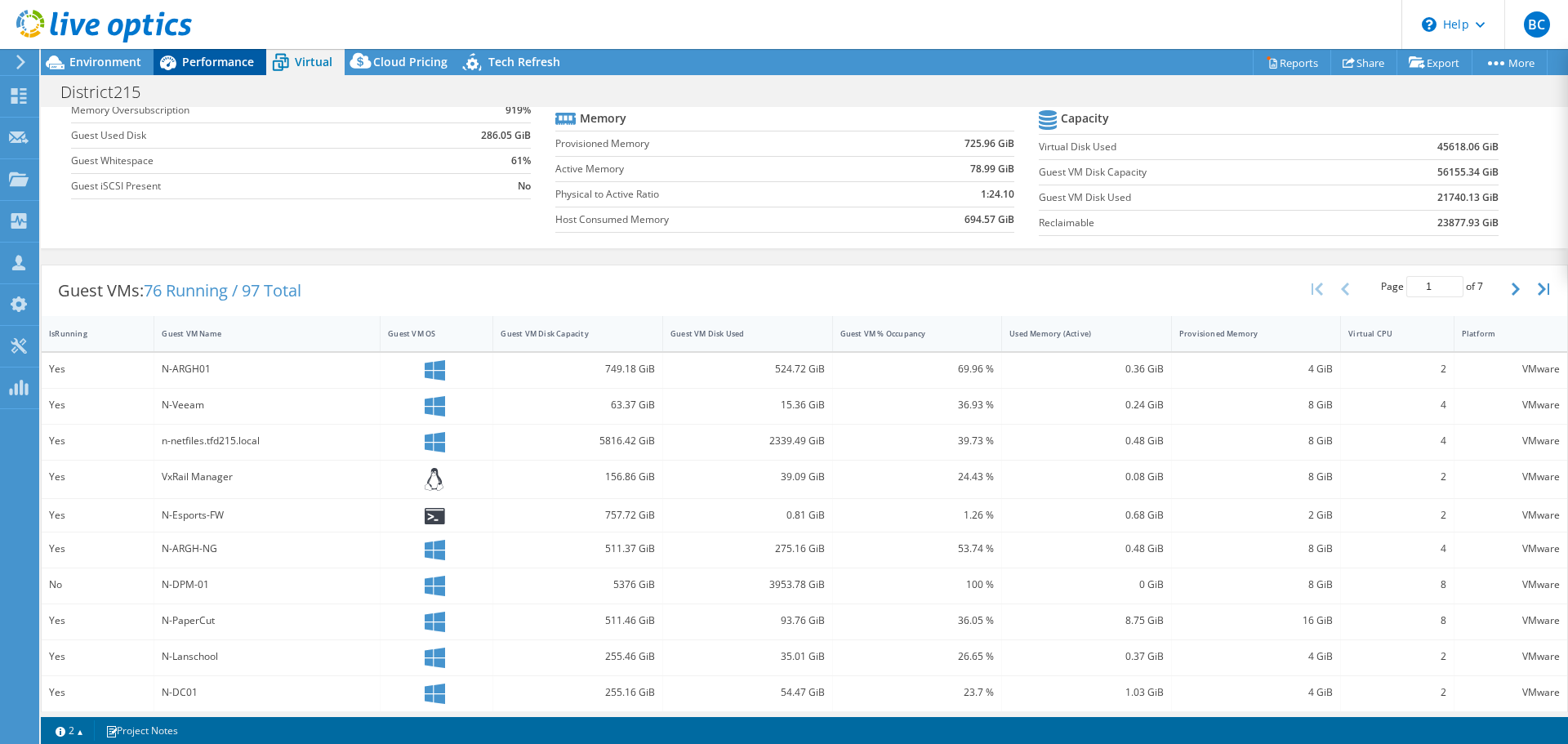
click at [222, 65] on span "Performance" at bounding box center [218, 61] width 72 height 16
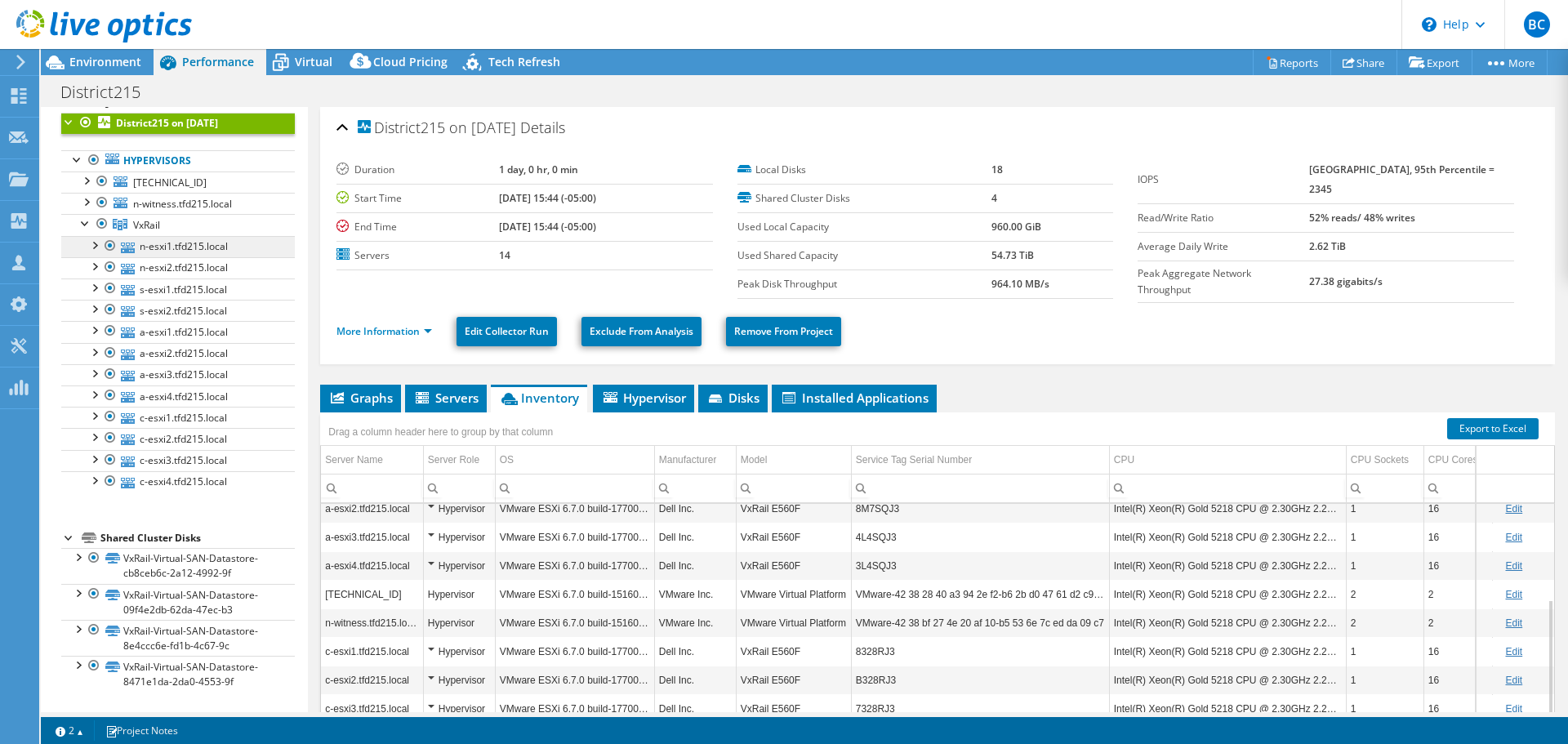
scroll to position [0, 0]
click at [313, 64] on span "Virtual" at bounding box center [314, 61] width 38 height 16
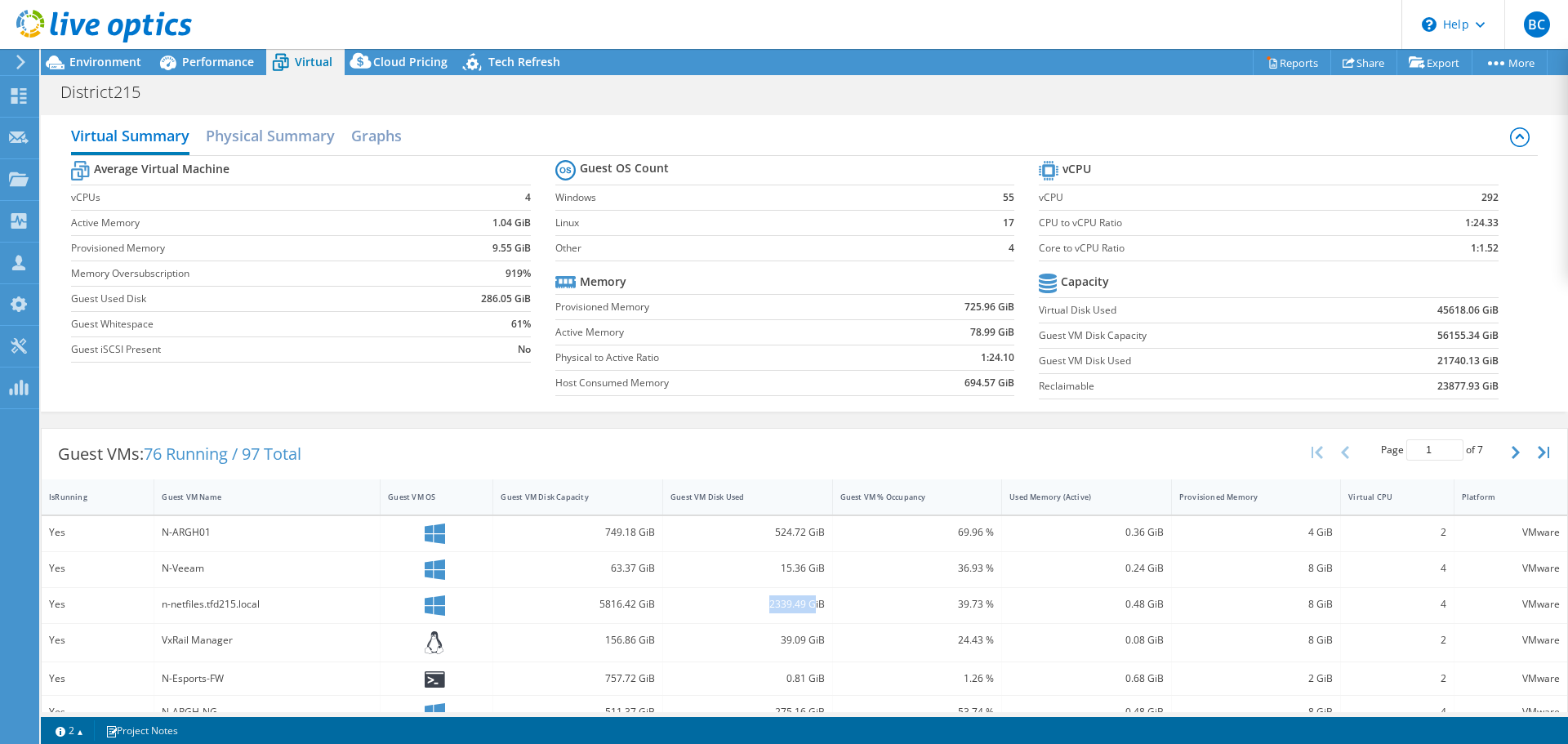
drag, startPoint x: 765, startPoint y: 607, endPoint x: 807, endPoint y: 608, distance: 42.0
click at [807, 608] on div "2339.49 GiB" at bounding box center [747, 605] width 154 height 18
click at [211, 62] on span "Performance" at bounding box center [218, 61] width 72 height 16
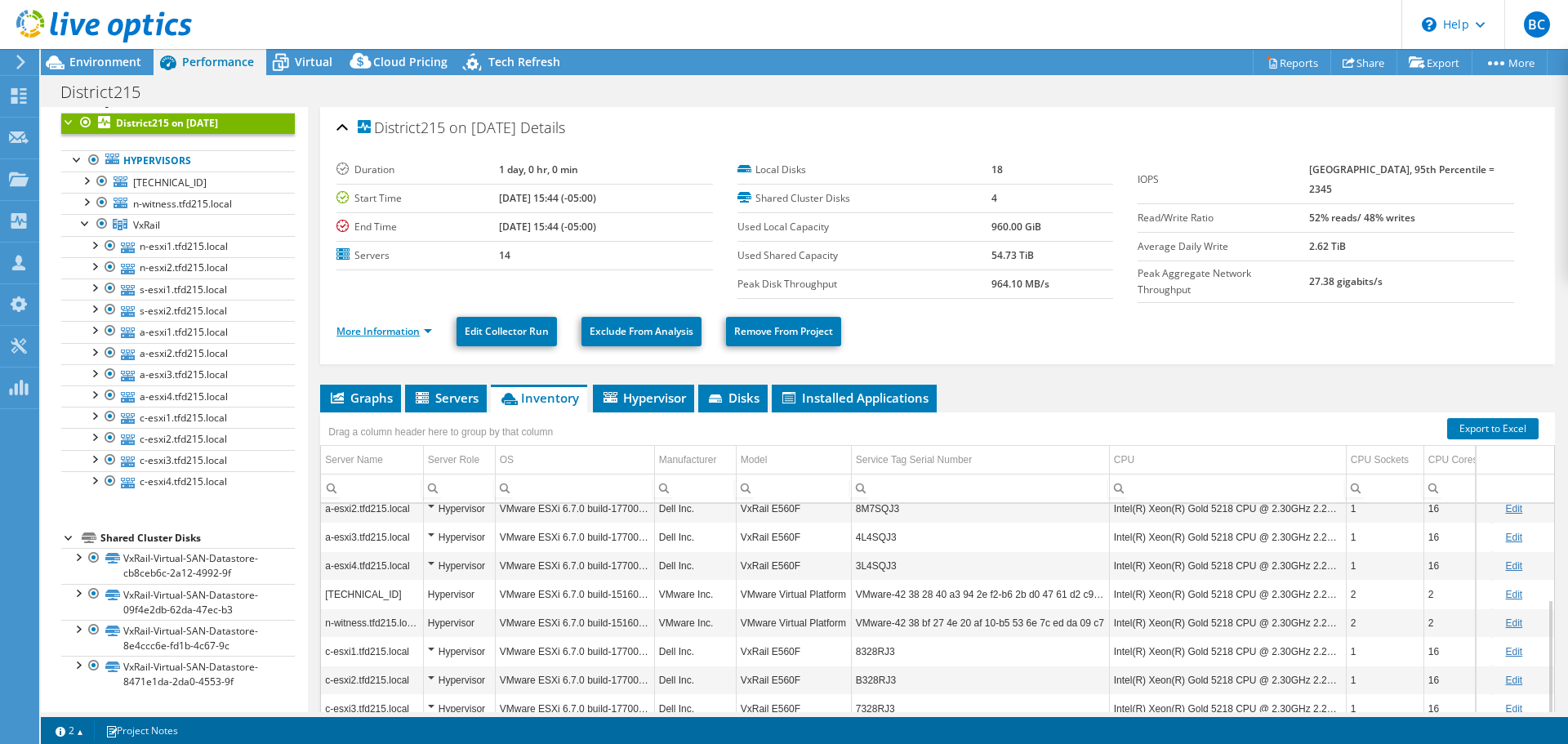
click at [414, 326] on link "More Information" at bounding box center [384, 331] width 96 height 14
click at [132, 57] on span "Environment" at bounding box center [105, 61] width 72 height 16
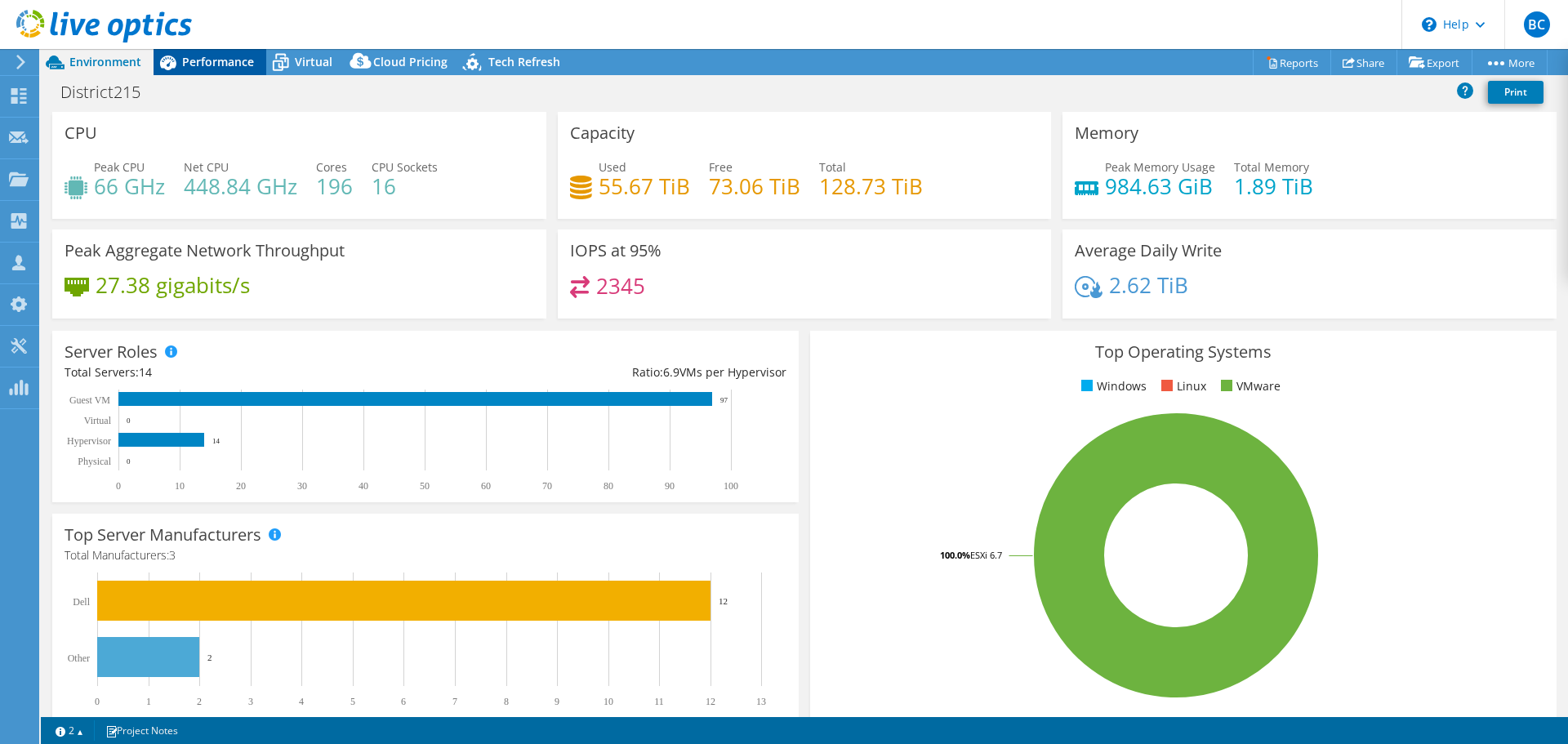
click at [221, 68] on span "Performance" at bounding box center [218, 61] width 72 height 16
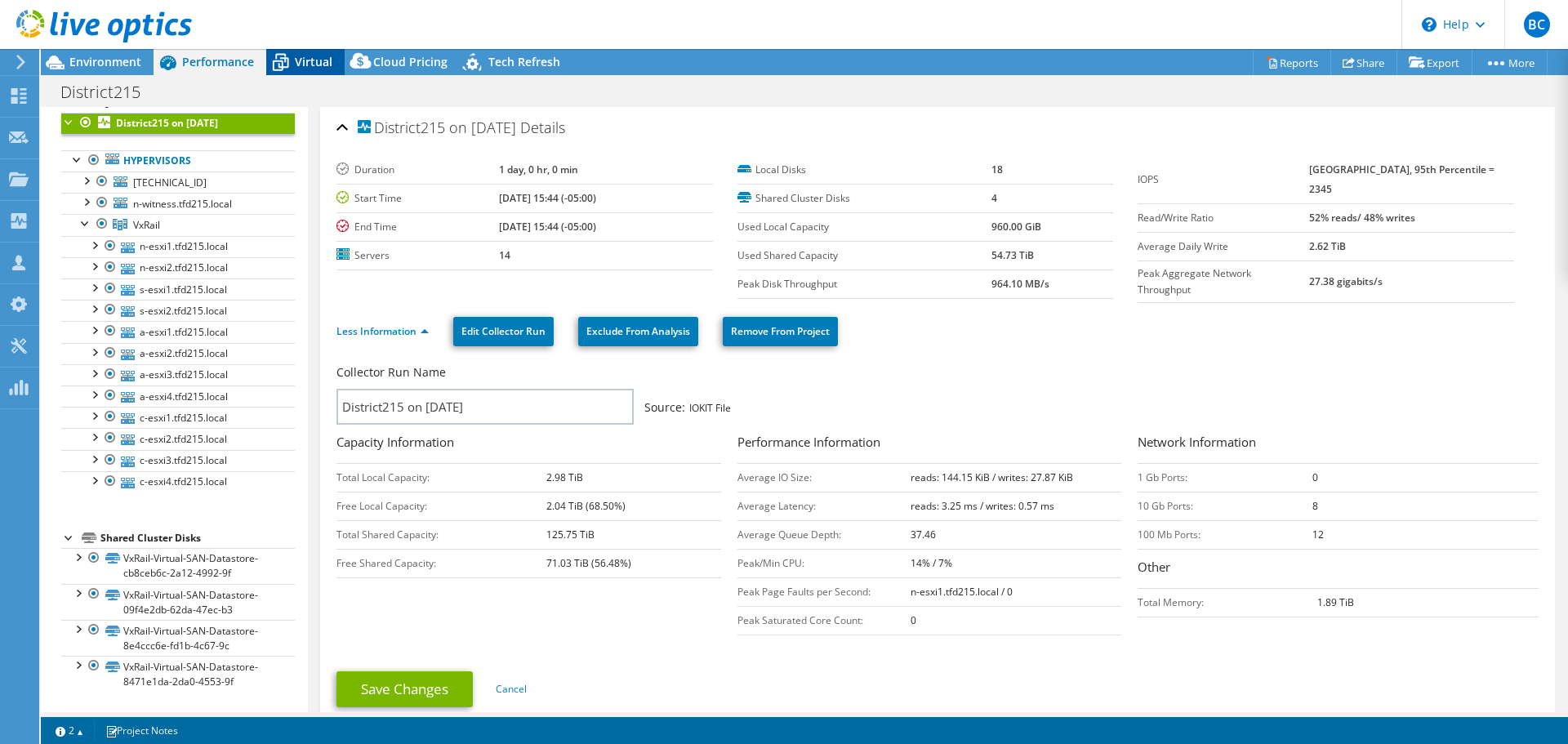
click at [321, 68] on span "Virtual" at bounding box center [314, 61] width 38 height 16
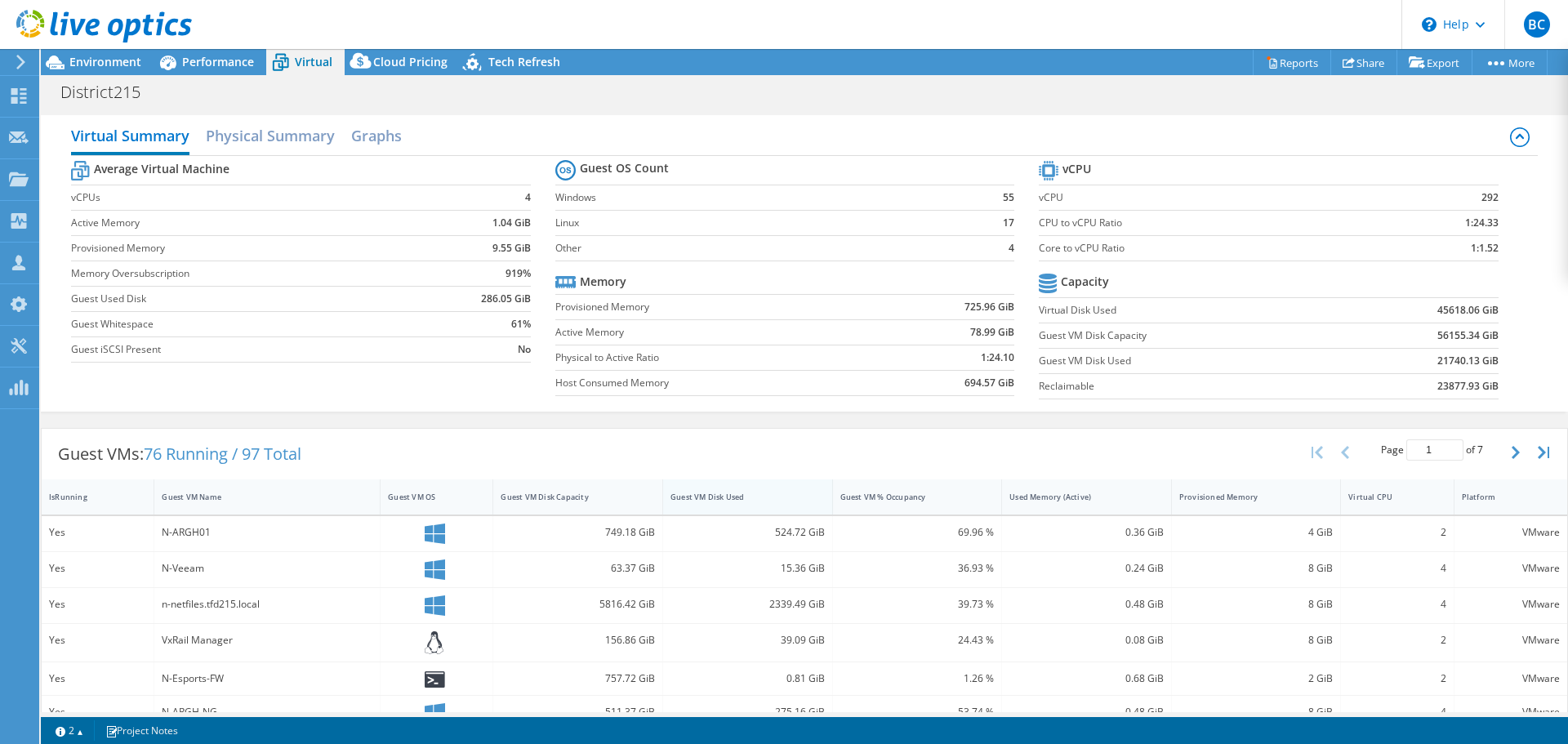
click at [744, 501] on div "Guest VM Disk Used" at bounding box center [738, 497] width 135 height 11
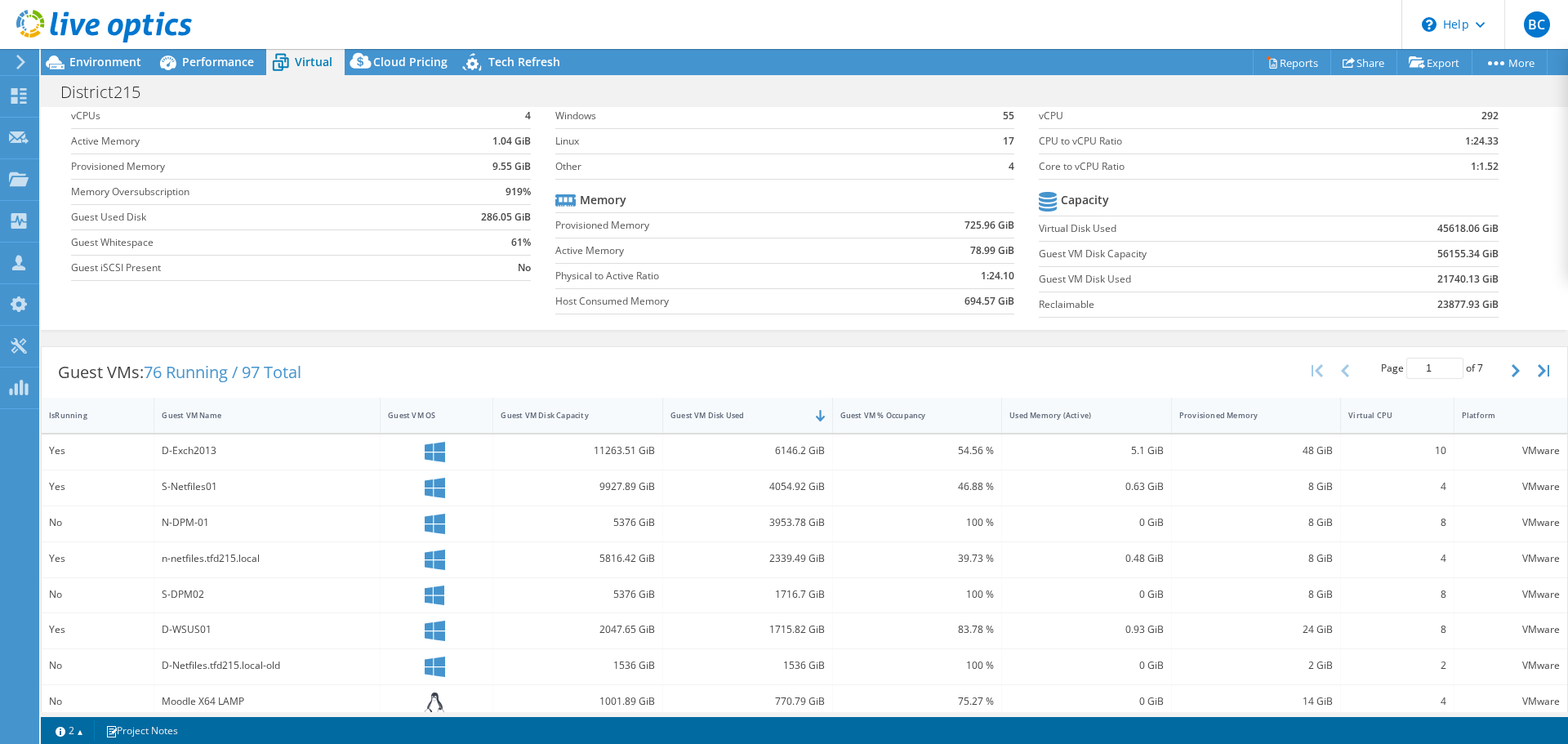
scroll to position [163, 0]
